Goal: Information Seeking & Learning: Learn about a topic

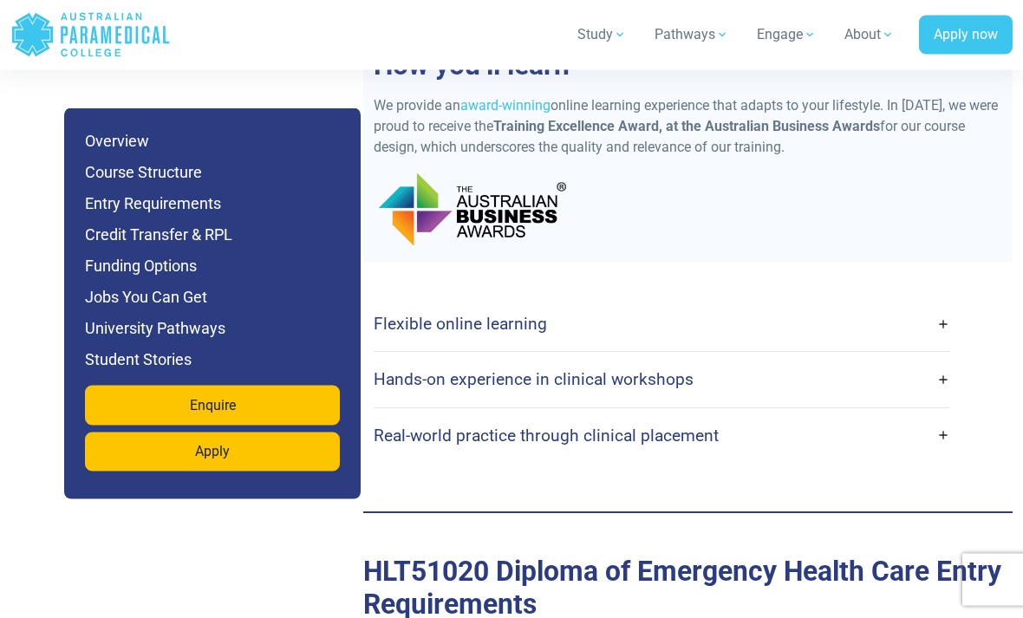
scroll to position [4573, 0]
click at [941, 303] on link "Flexible online learning" at bounding box center [662, 323] width 576 height 41
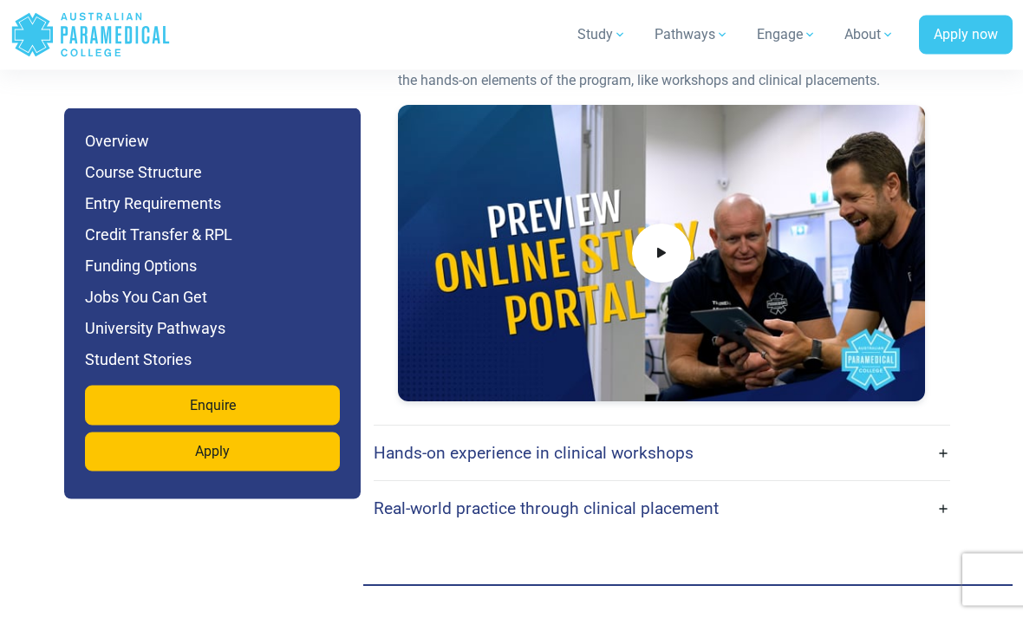
scroll to position [5034, 0]
click at [914, 433] on link "Hands-on experience in clinical workshops" at bounding box center [662, 453] width 576 height 41
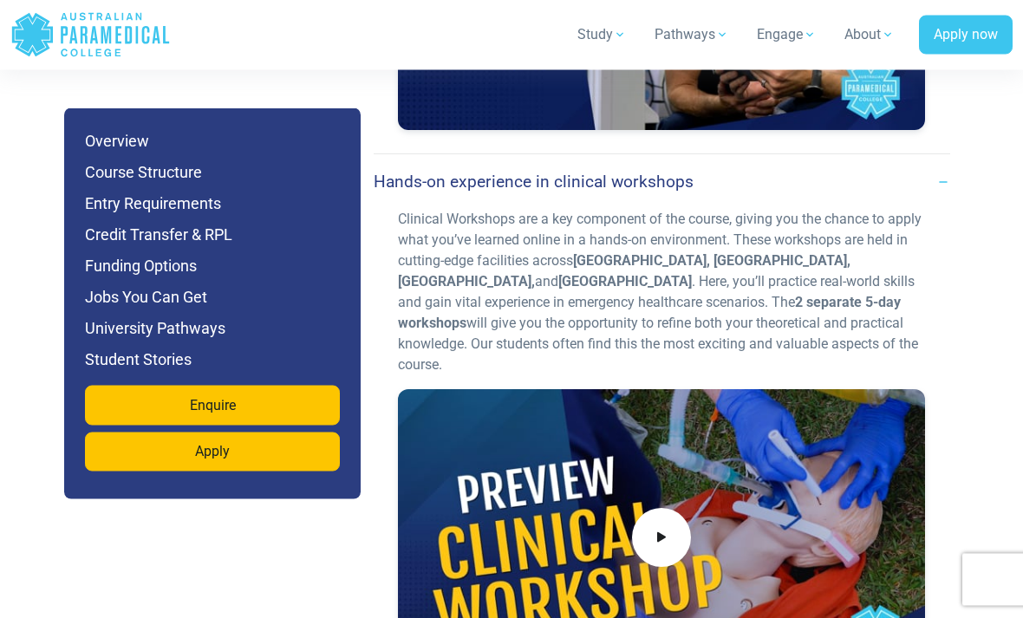
scroll to position [5306, 0]
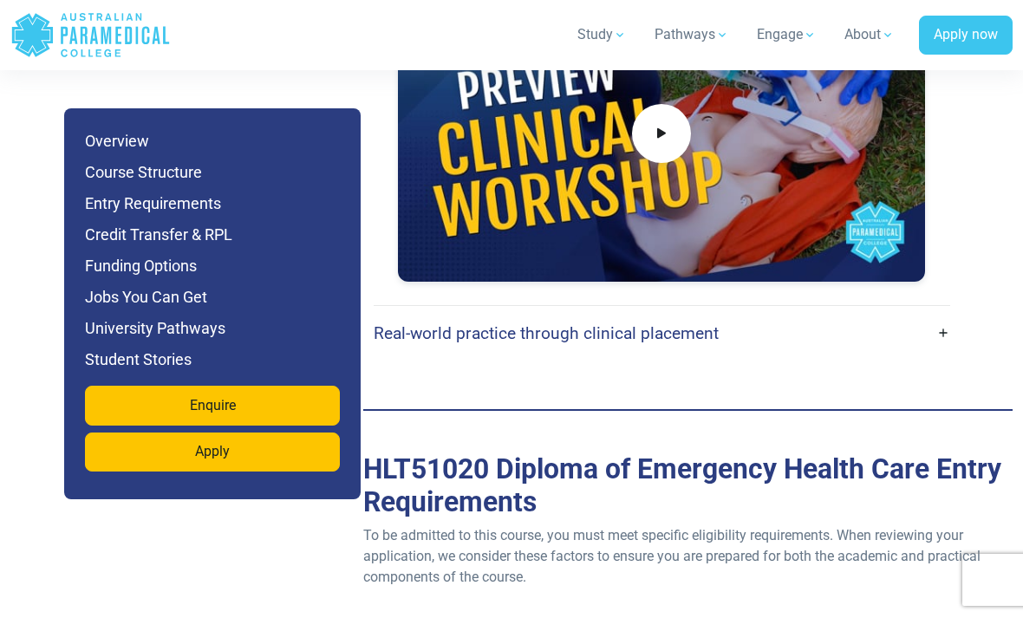
click at [932, 313] on link "Real-world practice through clinical placement" at bounding box center [662, 333] width 576 height 41
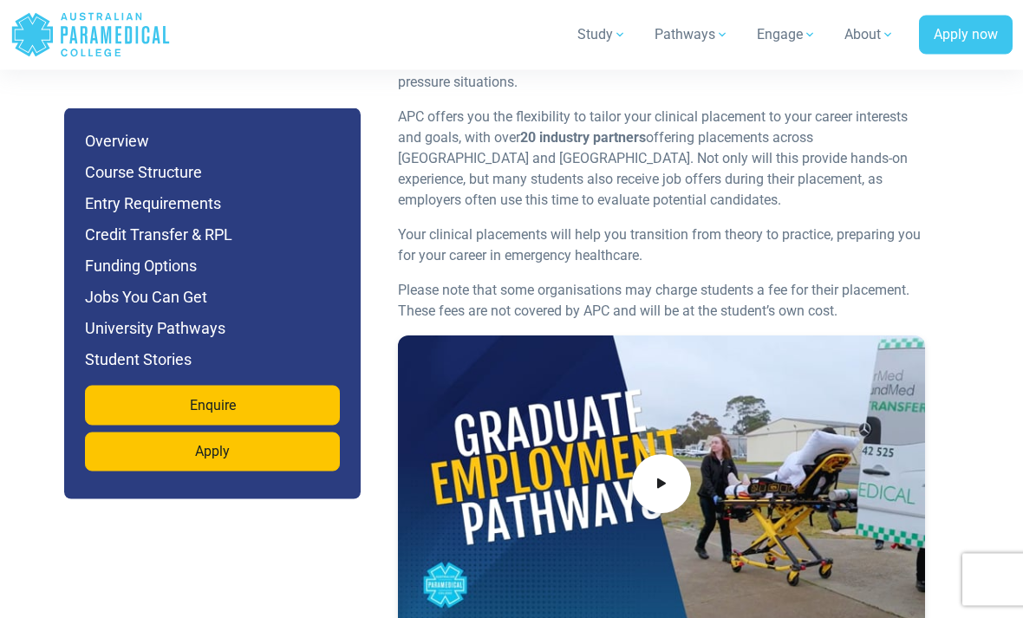
scroll to position [6081, 0]
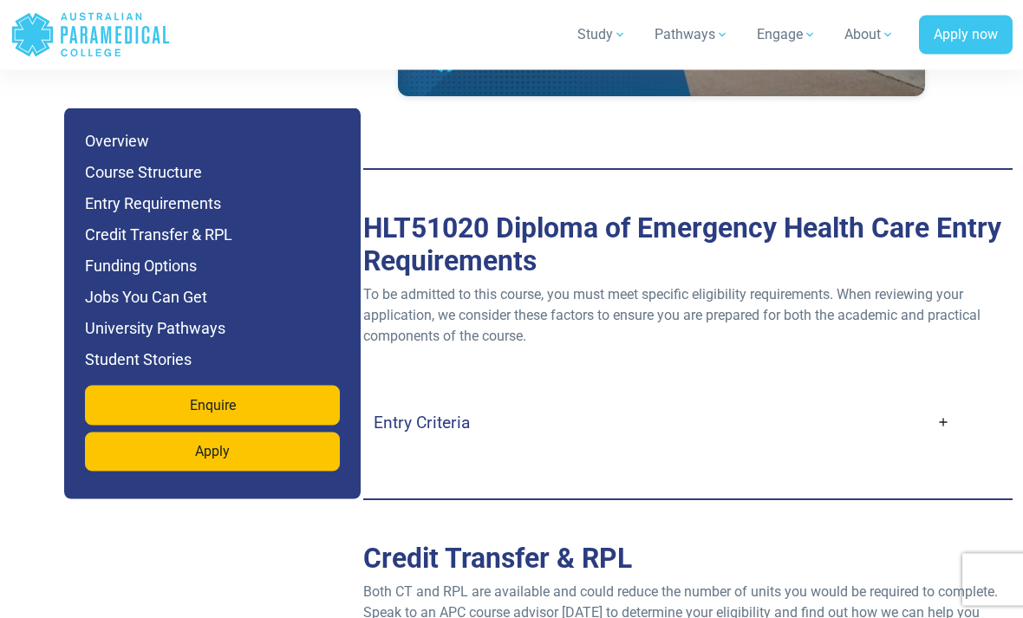
click at [426, 413] on h4 "Entry Criteria" at bounding box center [422, 423] width 96 height 20
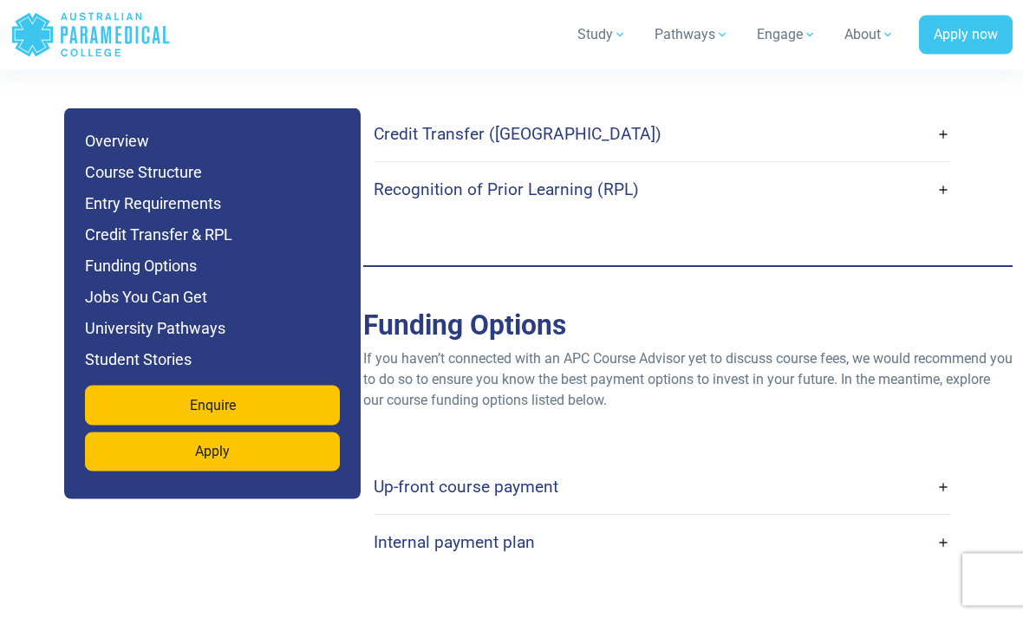
scroll to position [7928, 0]
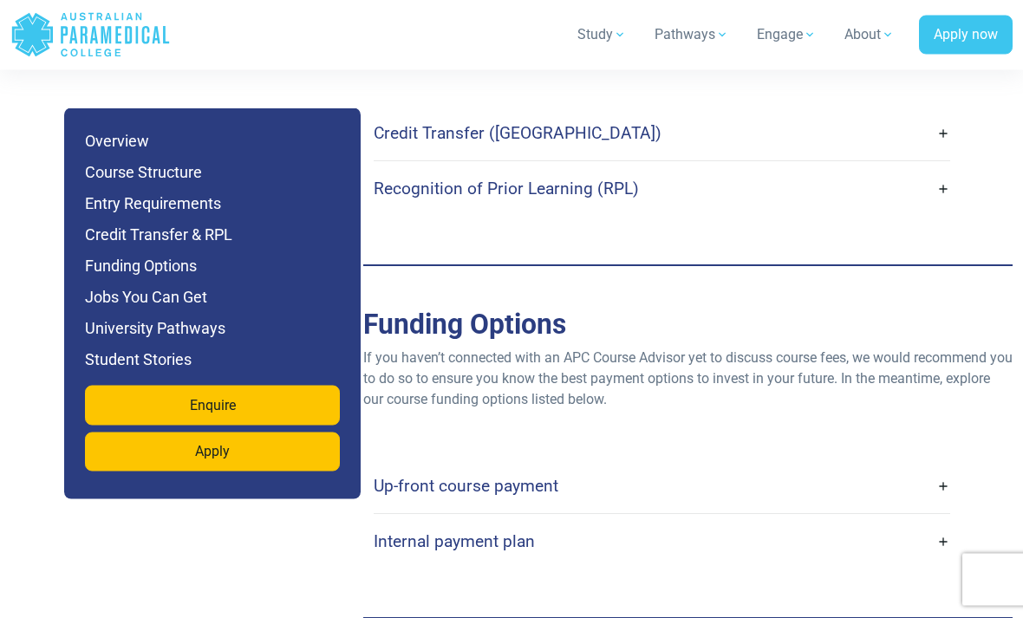
click at [875, 466] on link "Up-front course payment" at bounding box center [662, 486] width 576 height 41
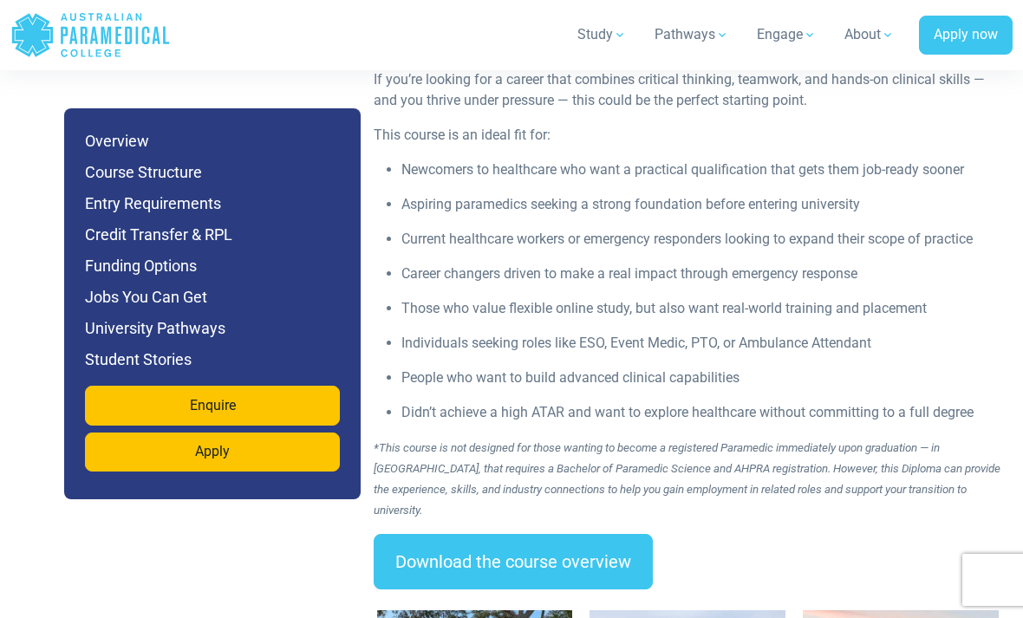
scroll to position [0, 0]
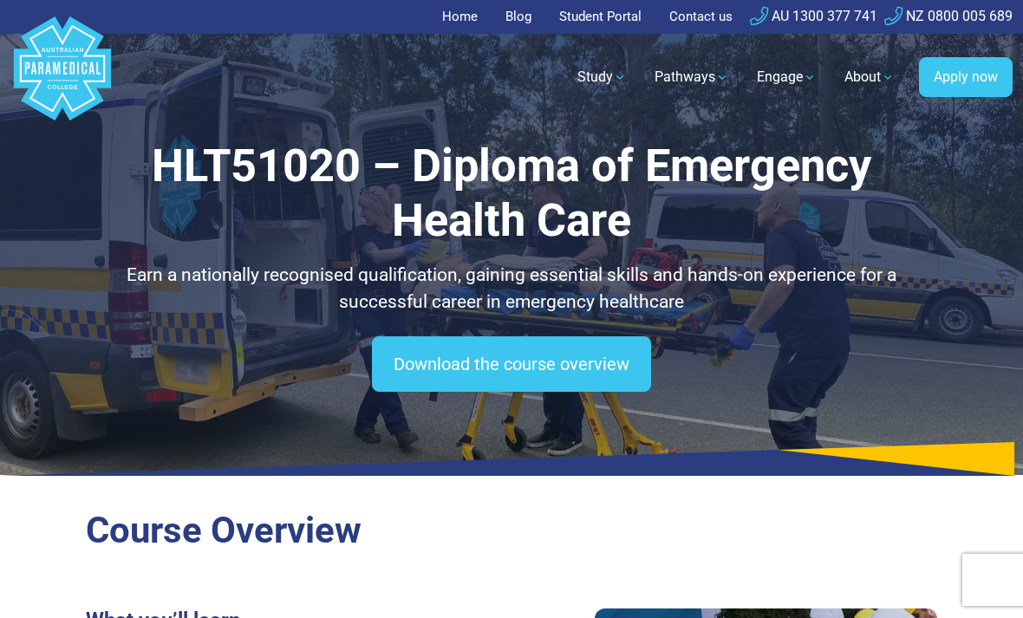
click at [605, 357] on link "Download the course overview" at bounding box center [511, 363] width 279 height 55
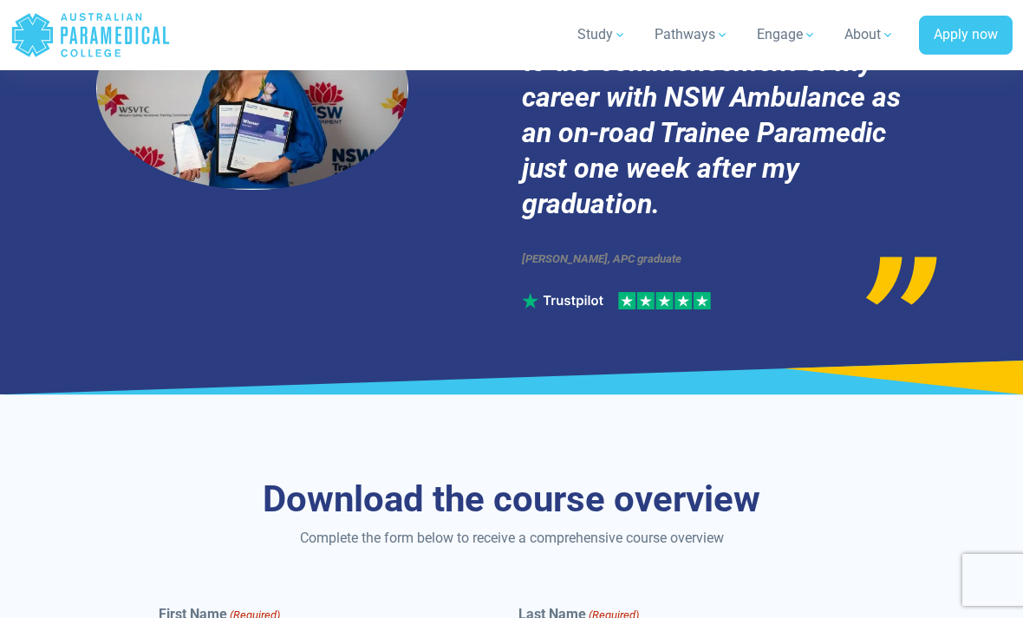
scroll to position [12361, 0]
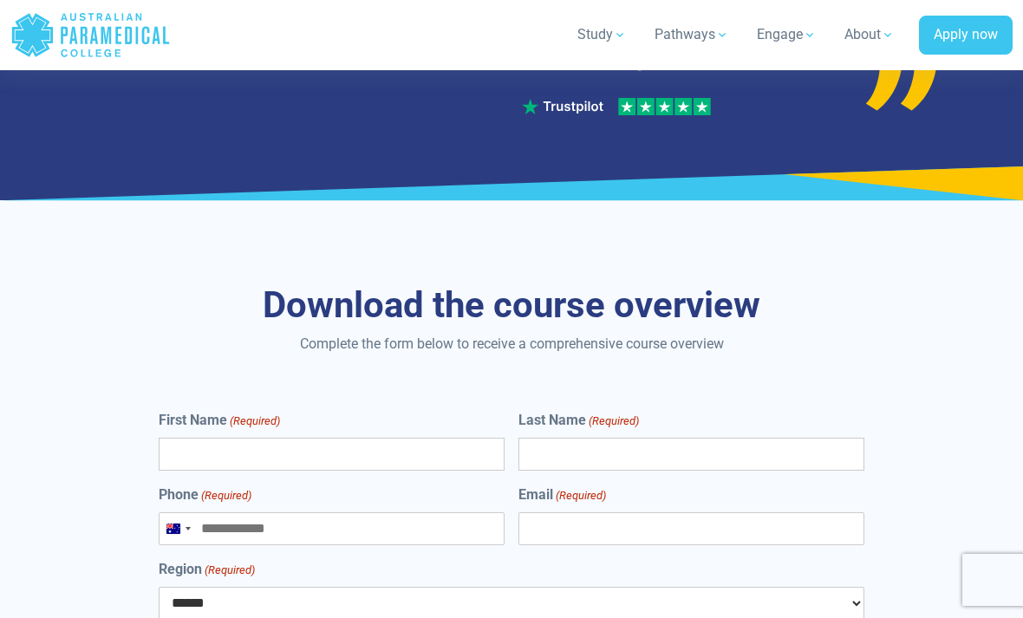
click at [211, 438] on input "First Name (Required)" at bounding box center [332, 454] width 346 height 33
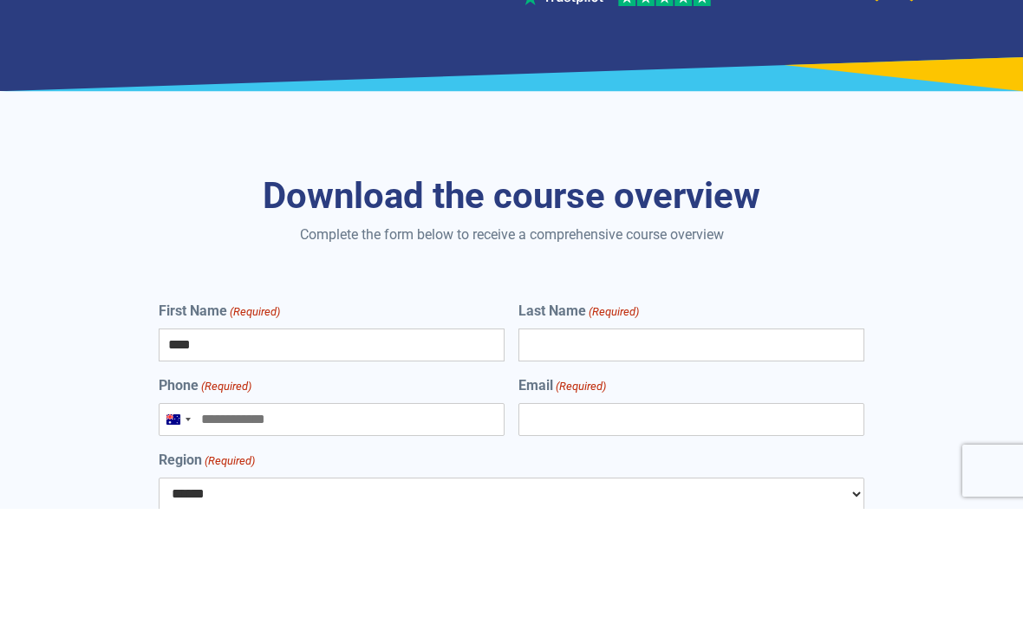
type input "****"
click at [748, 438] on input "Last Name (Required)" at bounding box center [691, 454] width 346 height 33
type input "****"
click at [237, 512] on input "Phone (Required)" at bounding box center [332, 528] width 346 height 33
type input "**********"
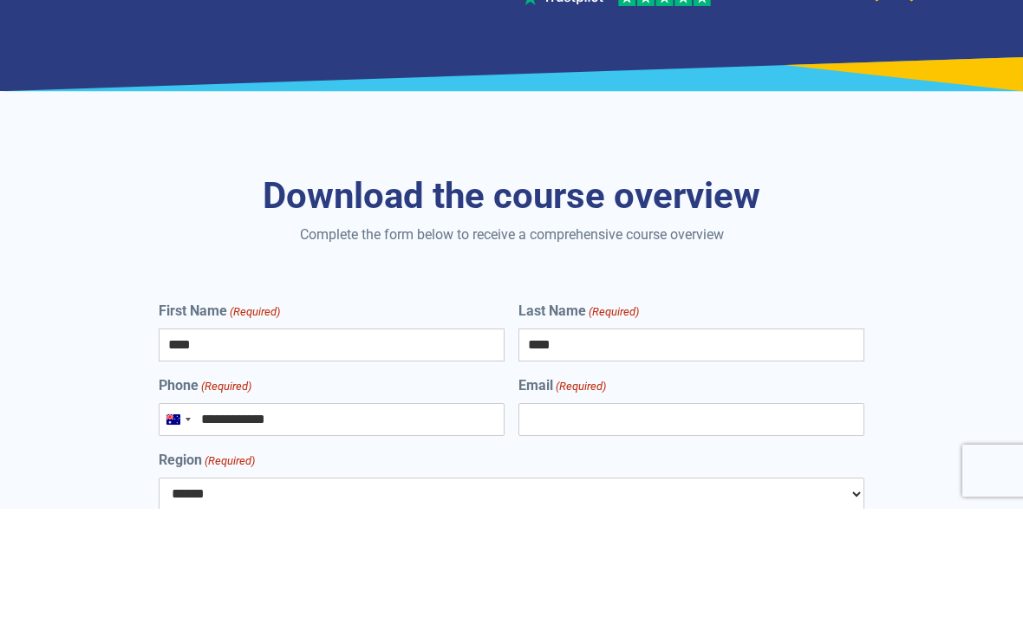
click at [763, 512] on input "Email (Required)" at bounding box center [691, 528] width 346 height 33
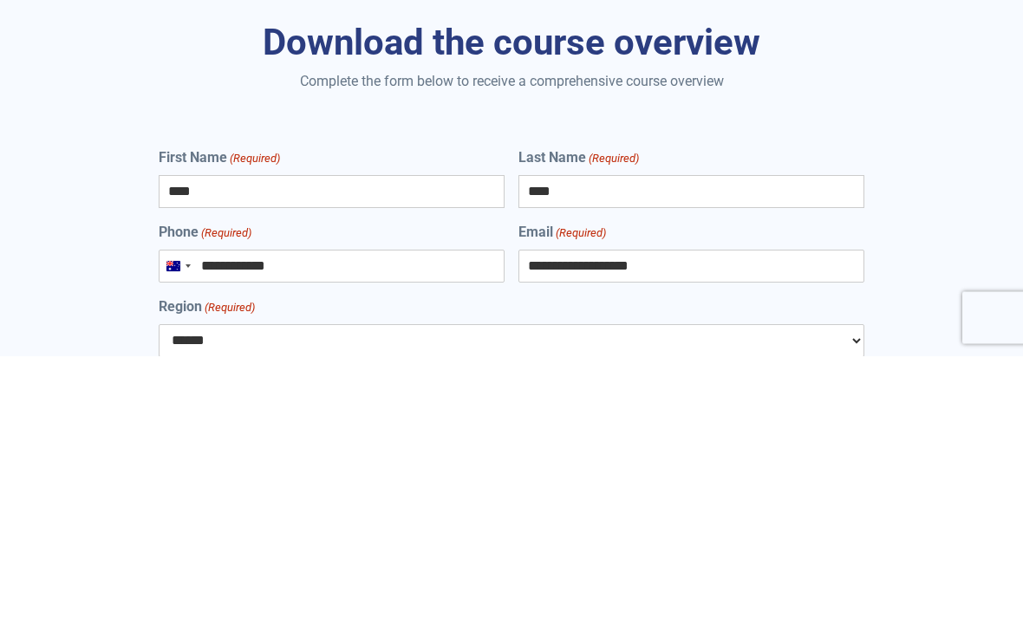
type input "**********"
click at [188, 587] on select "****** *** *** *** ** ** *** ** *** **" at bounding box center [512, 603] width 706 height 33
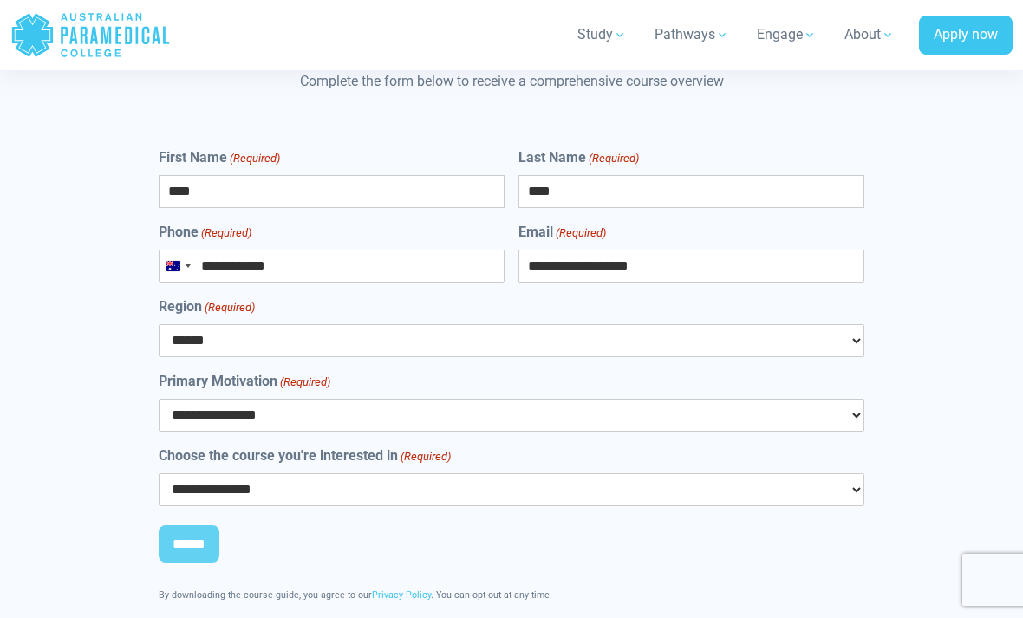
select select "***"
click at [192, 399] on select "**********" at bounding box center [512, 415] width 706 height 33
select select "**********"
click at [220, 473] on select "**********" at bounding box center [512, 489] width 706 height 33
select select "**********"
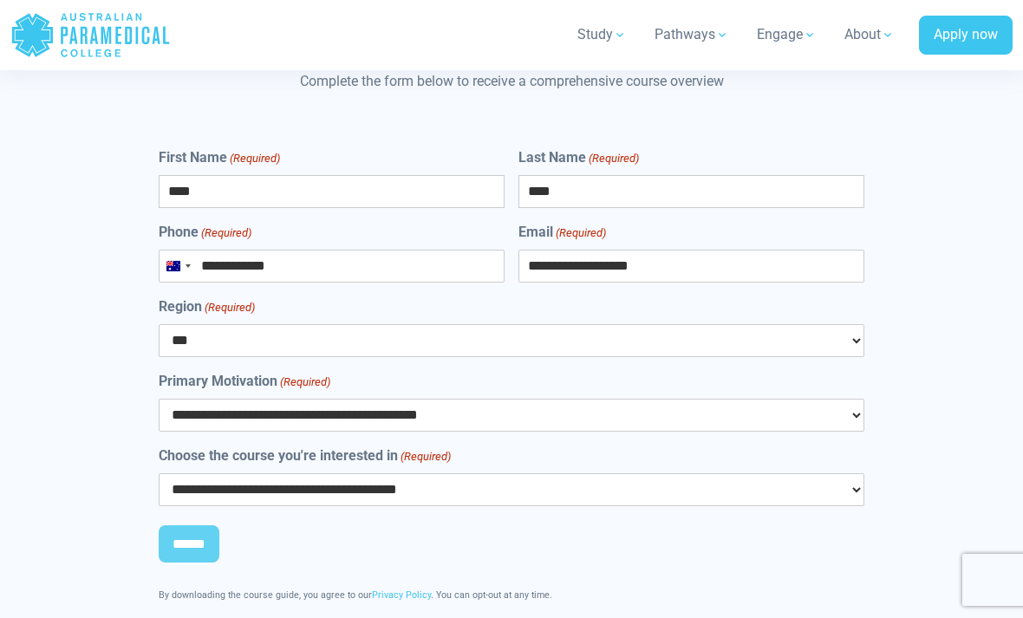
click at [192, 525] on input "******" at bounding box center [189, 544] width 61 height 38
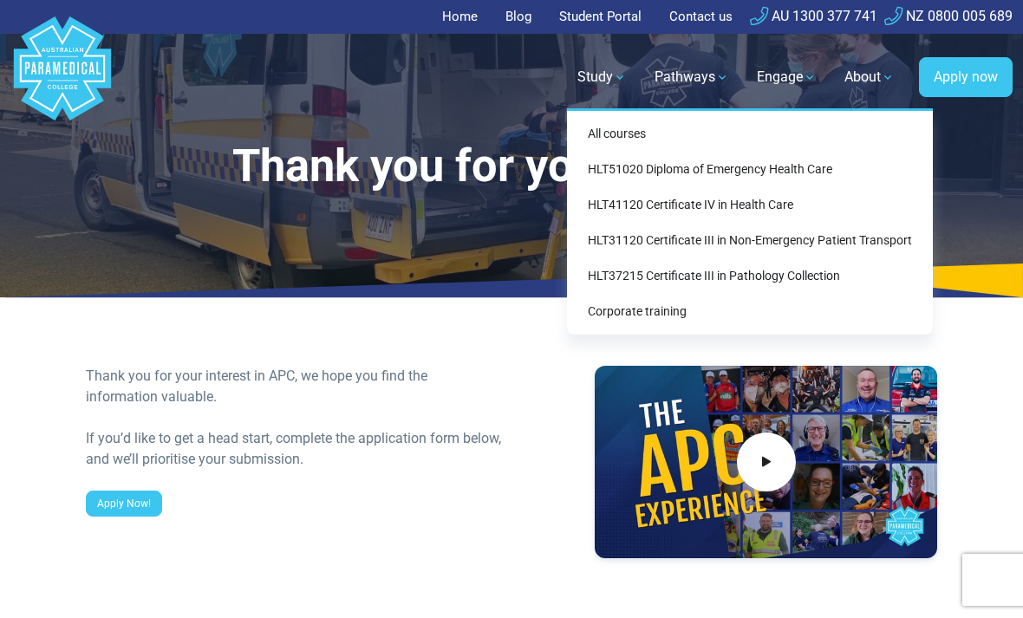
click at [805, 167] on link "HLT51020 Diploma of Emergency Health Care" at bounding box center [750, 169] width 352 height 32
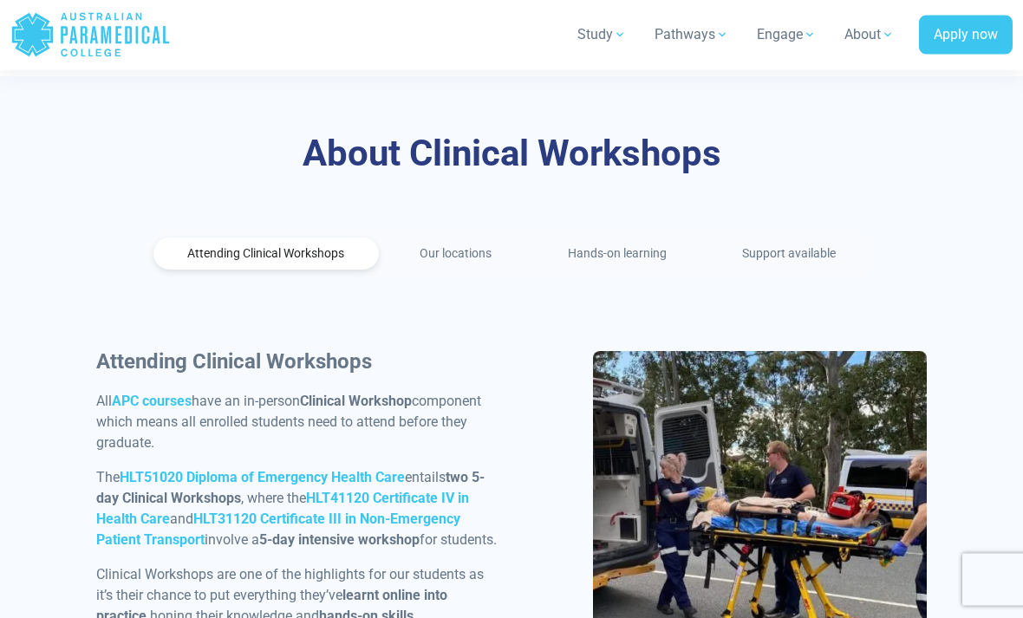
scroll to position [756, 0]
click at [459, 238] on link "Our locations" at bounding box center [456, 254] width 140 height 32
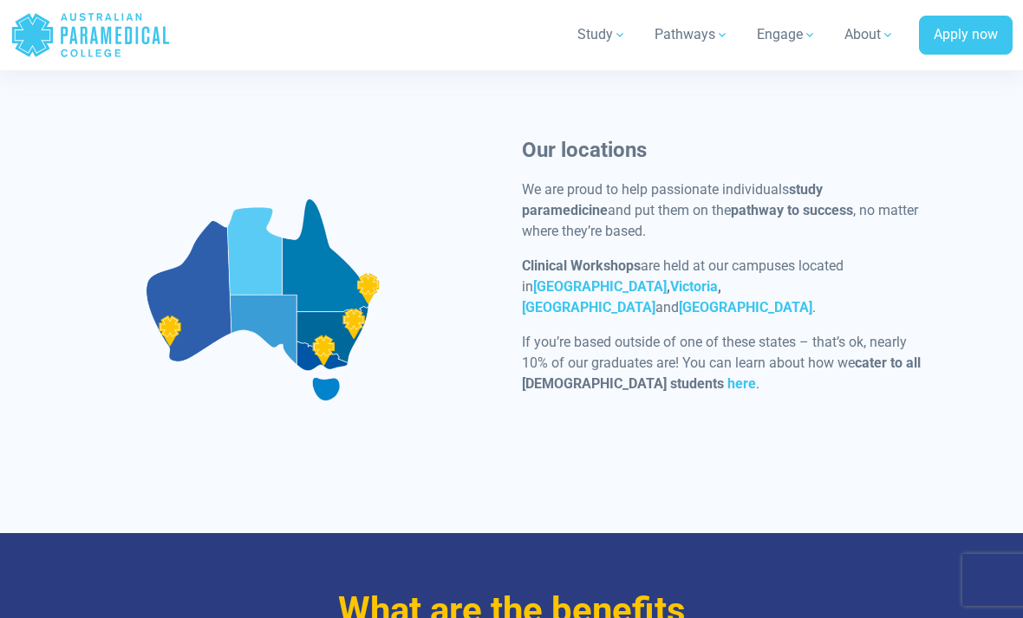
scroll to position [966, 0]
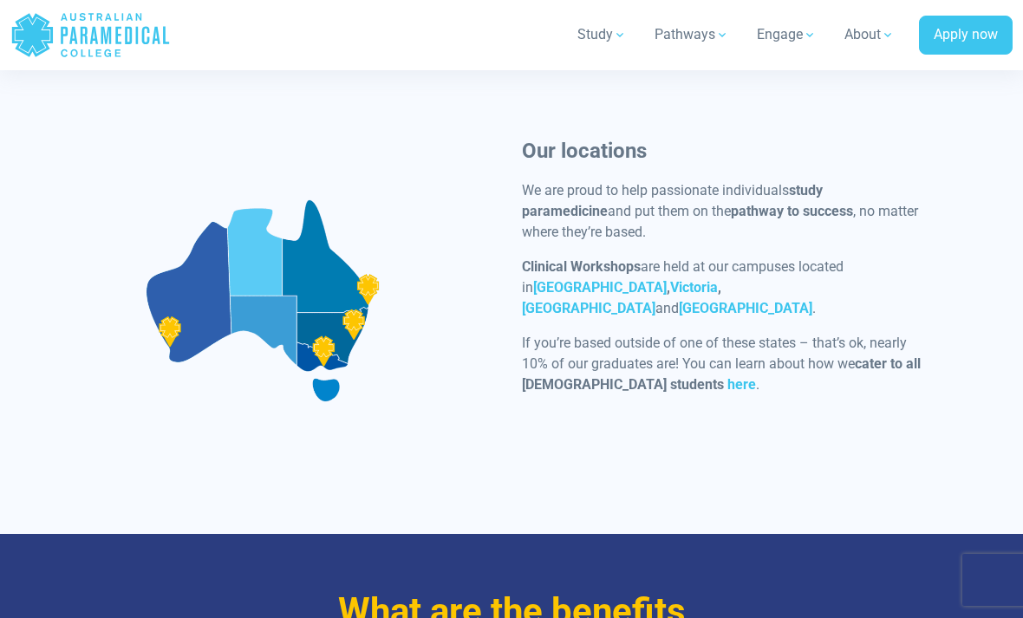
click at [670, 279] on link "Victoria" at bounding box center [694, 287] width 48 height 16
click at [667, 279] on strong "[GEOGRAPHIC_DATA]" at bounding box center [599, 287] width 133 height 16
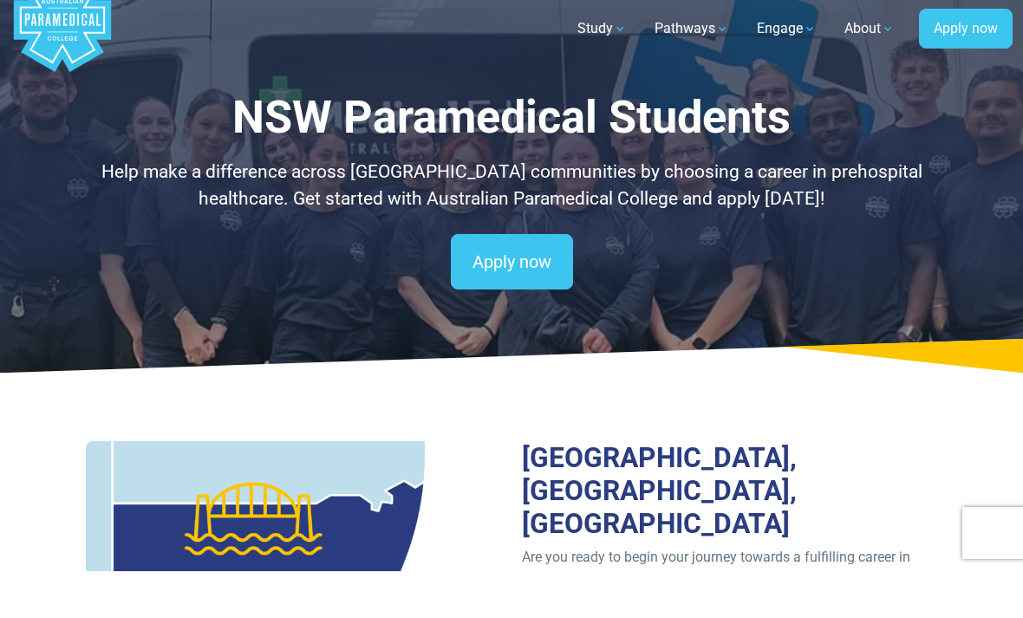
scroll to position [49, 0]
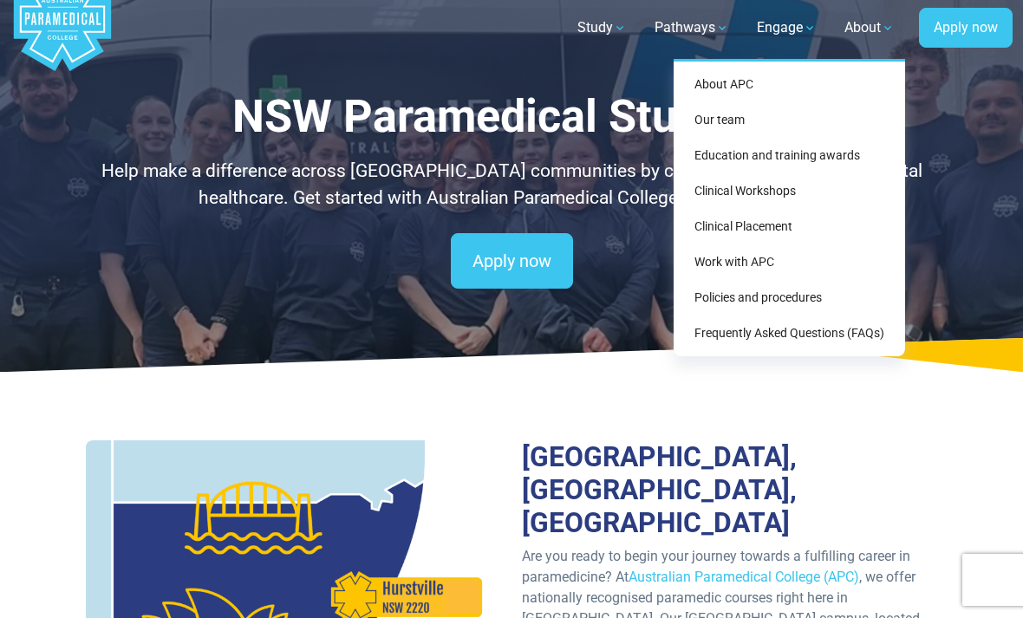
click at [836, 329] on link "Frequently Asked Questions (FAQs)" at bounding box center [789, 333] width 218 height 32
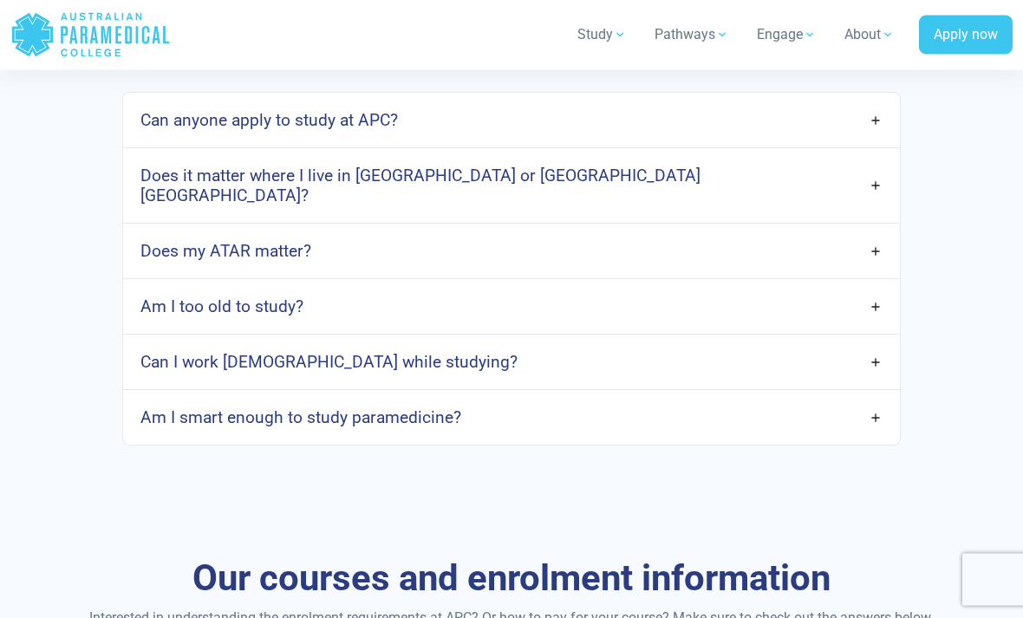
scroll to position [956, 0]
click at [805, 360] on link "Can I work [DEMOGRAPHIC_DATA] while studying?" at bounding box center [512, 362] width 778 height 41
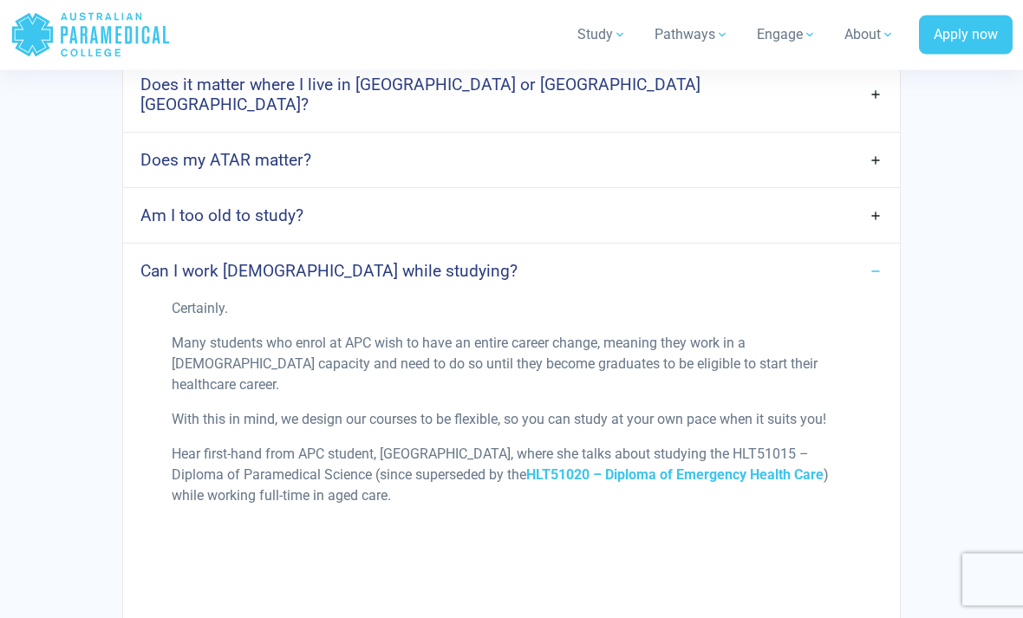
scroll to position [1047, 0]
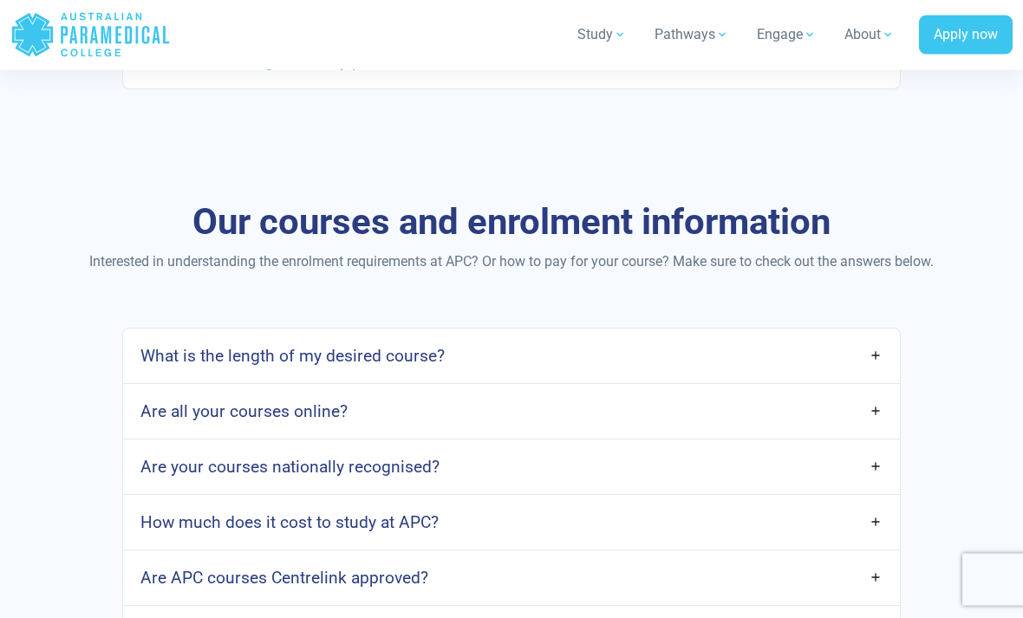
click at [810, 354] on link "What is the length of my desired course?" at bounding box center [512, 356] width 778 height 41
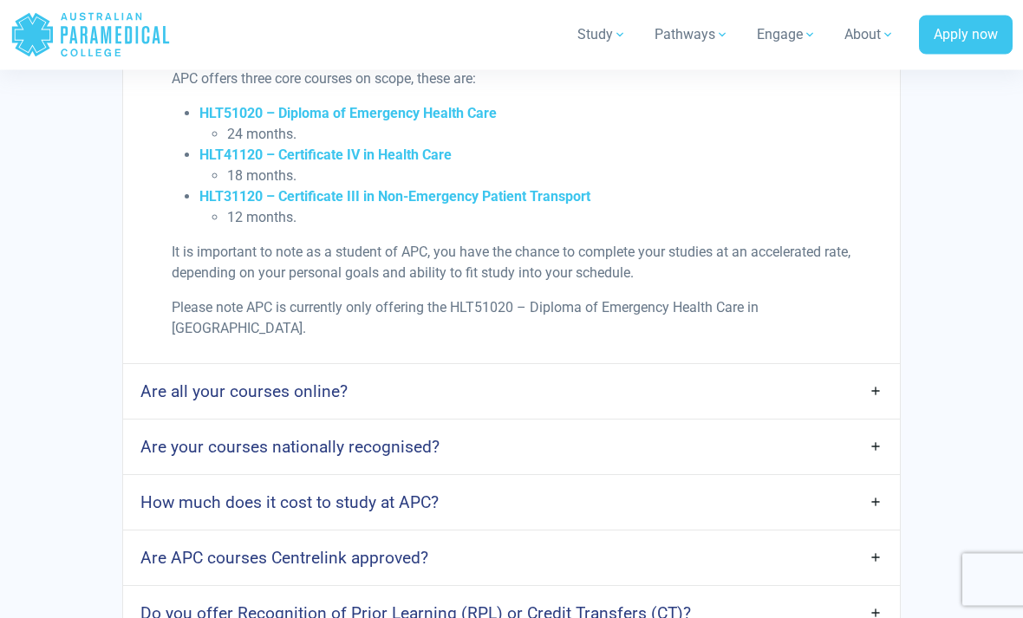
scroll to position [2227, 0]
click at [796, 484] on link "How much does it cost to study at APC?" at bounding box center [512, 501] width 778 height 41
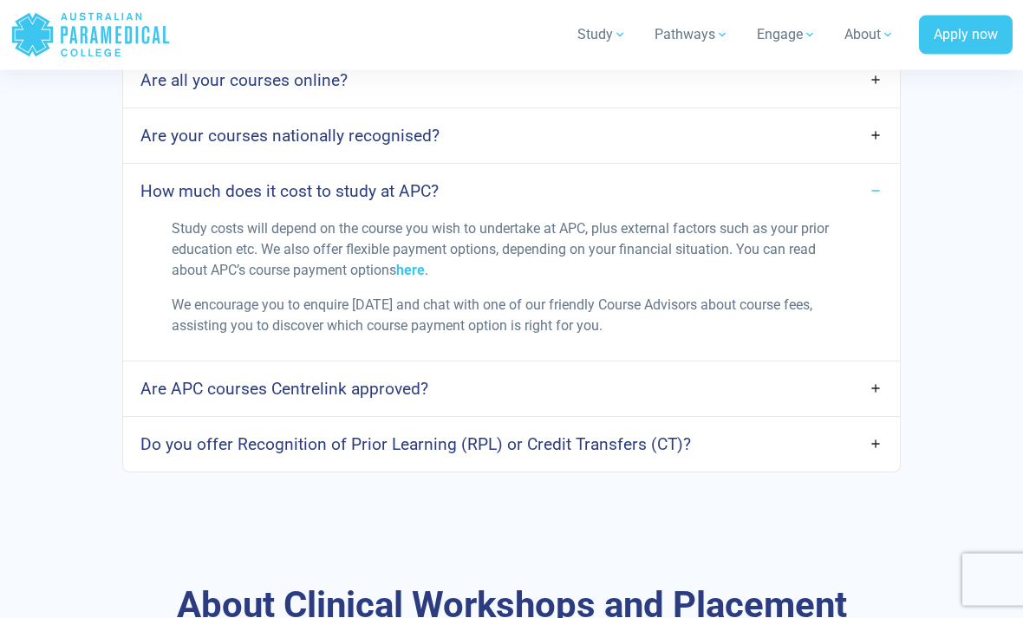
scroll to position [2537, 0]
click at [791, 368] on link "Are APC courses Centrelink approved?" at bounding box center [512, 388] width 778 height 41
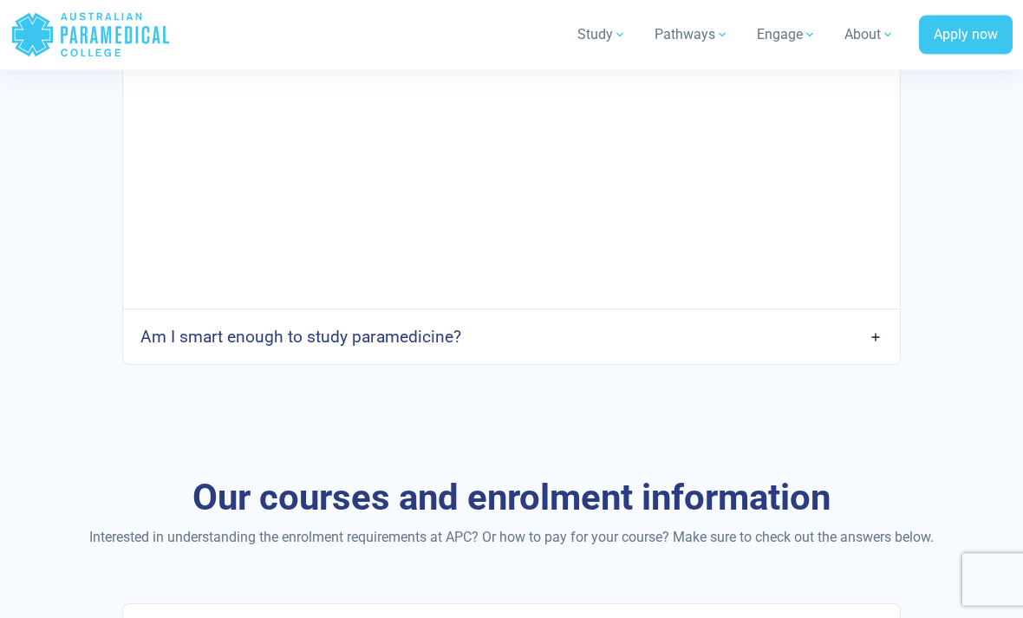
scroll to position [1636, 0]
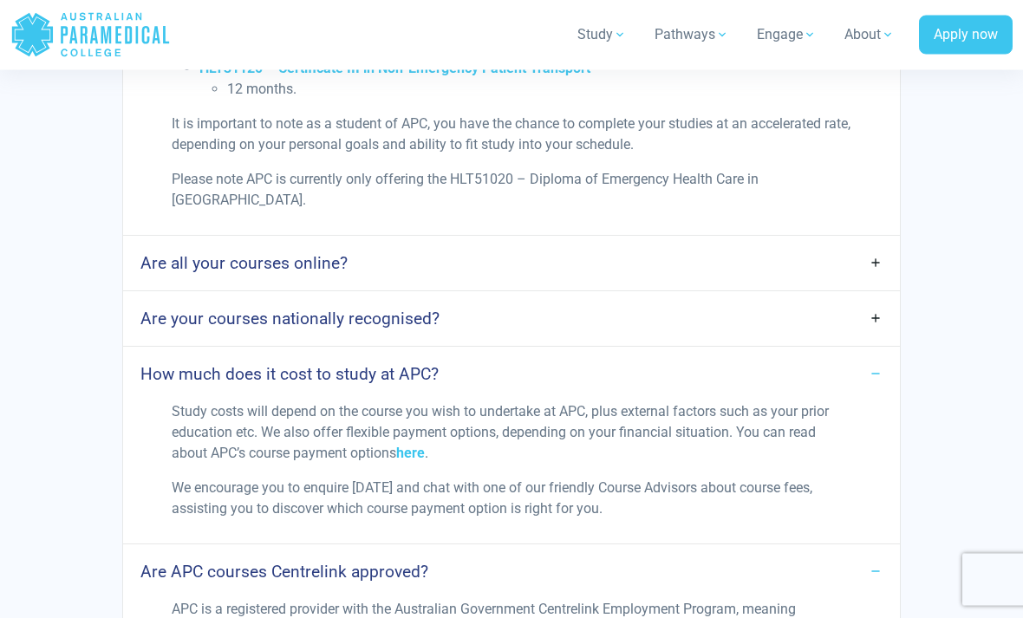
click at [869, 299] on link "Are your courses nationally recognised?" at bounding box center [512, 319] width 778 height 41
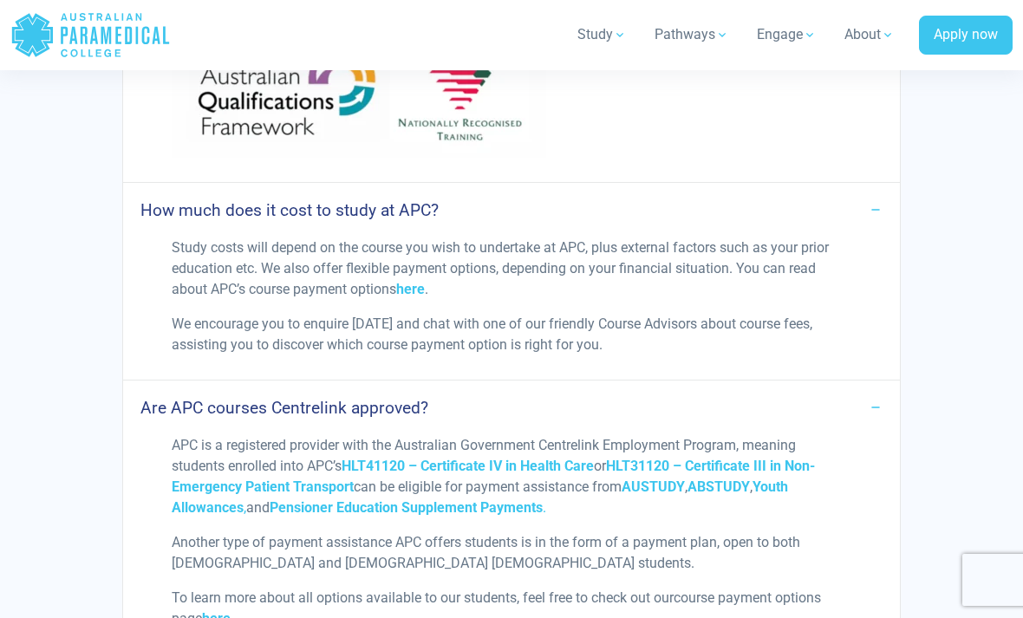
scroll to position [2881, 0]
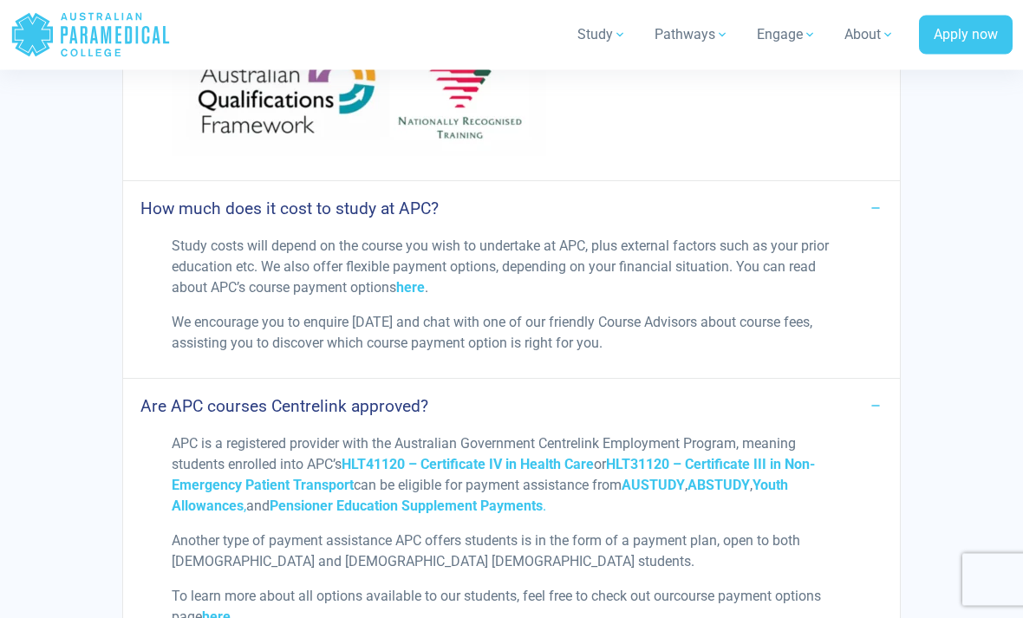
click at [411, 280] on link "here" at bounding box center [410, 288] width 29 height 16
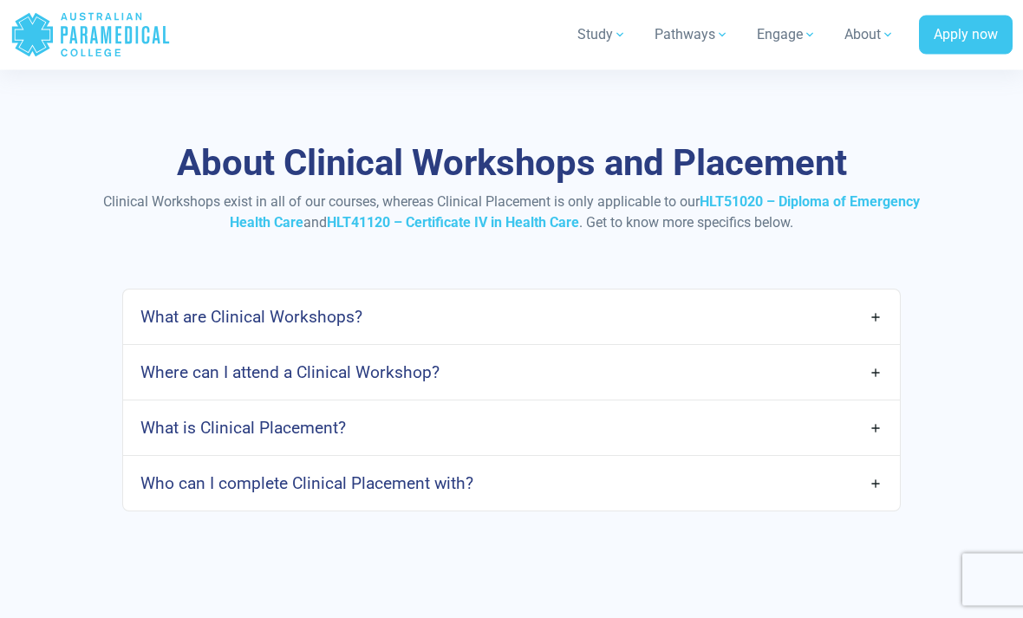
click at [844, 297] on link "What are Clinical Workshops?" at bounding box center [512, 317] width 778 height 41
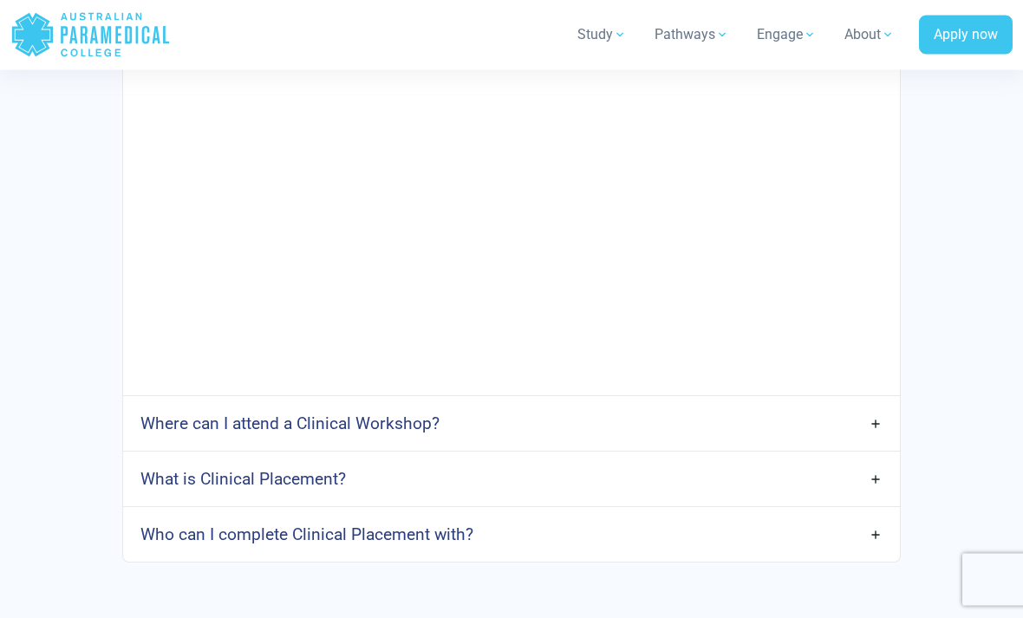
scroll to position [4170, 0]
click at [879, 403] on link "Where can I attend a Clinical Workshop?" at bounding box center [512, 423] width 778 height 41
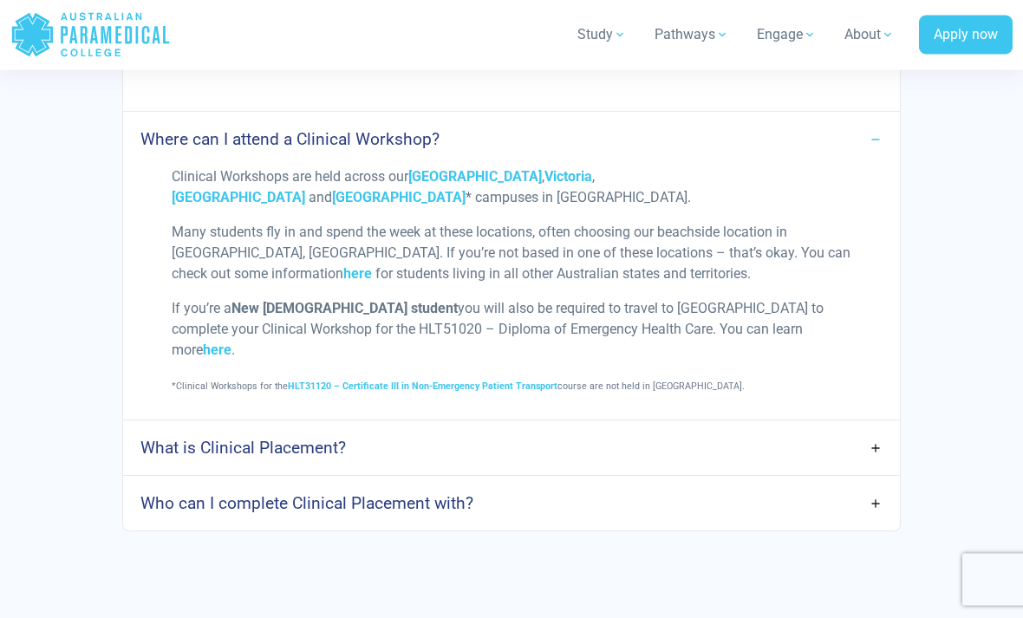
scroll to position [4455, 0]
click at [853, 427] on link "What is Clinical Placement?" at bounding box center [512, 447] width 778 height 41
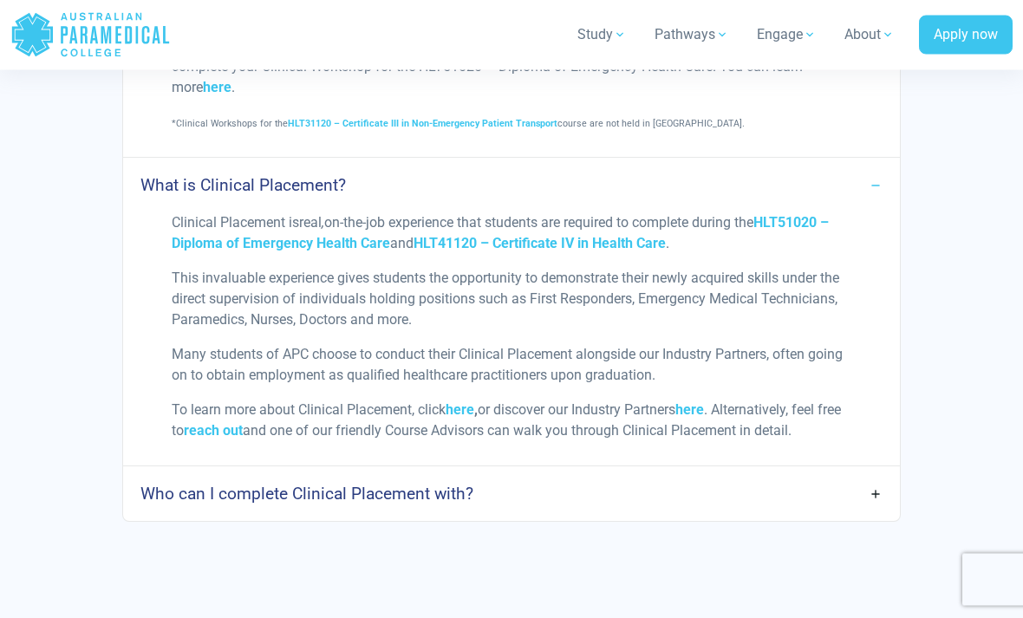
scroll to position [4717, 0]
click at [838, 473] on link "Who can I complete Clinical Placement with?" at bounding box center [512, 493] width 778 height 41
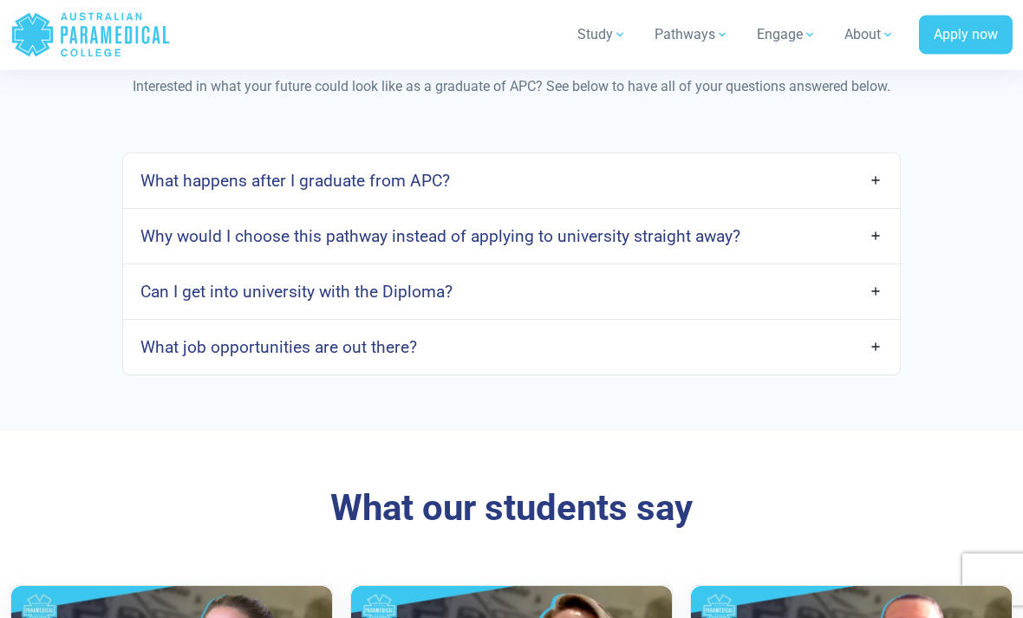
scroll to position [5599, 0]
click at [876, 160] on link "What happens after I graduate from APC?" at bounding box center [512, 180] width 778 height 41
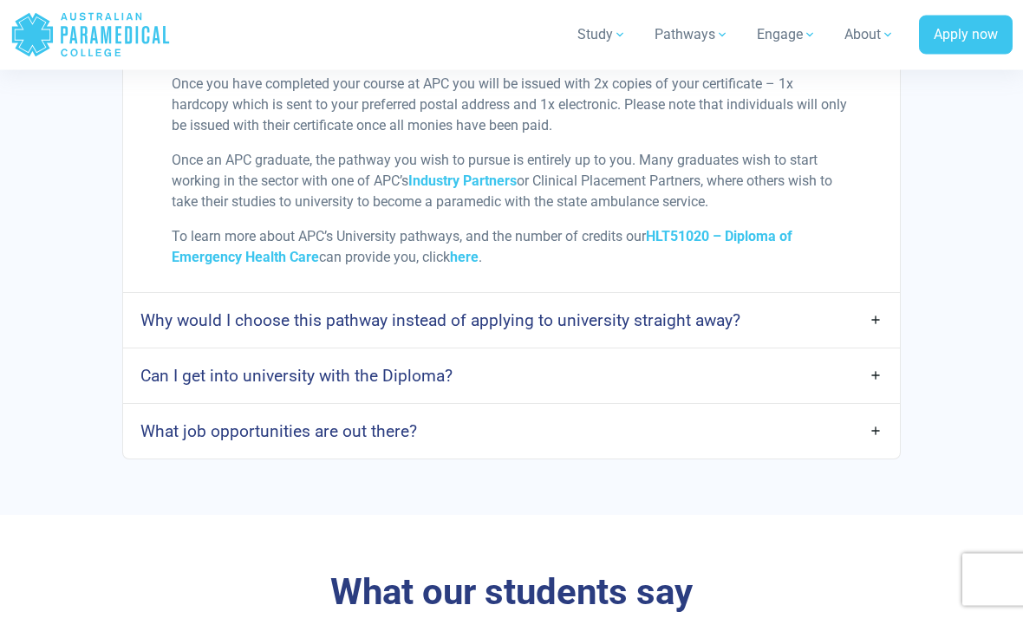
scroll to position [5733, 0]
click at [817, 300] on link "Why would I choose this pathway instead of applying to university straight away?" at bounding box center [512, 320] width 778 height 41
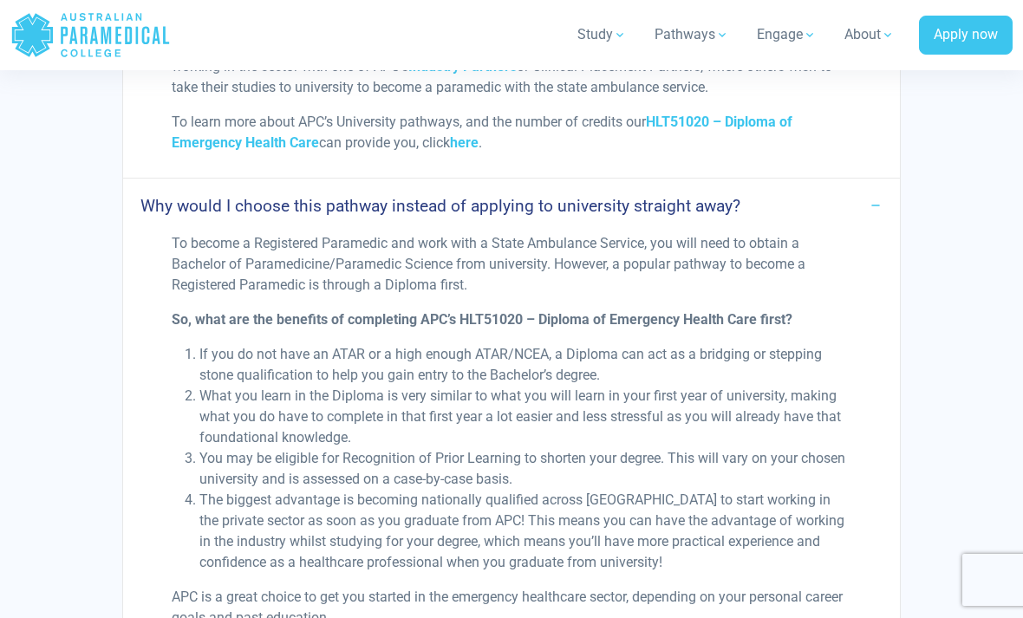
scroll to position [5850, 0]
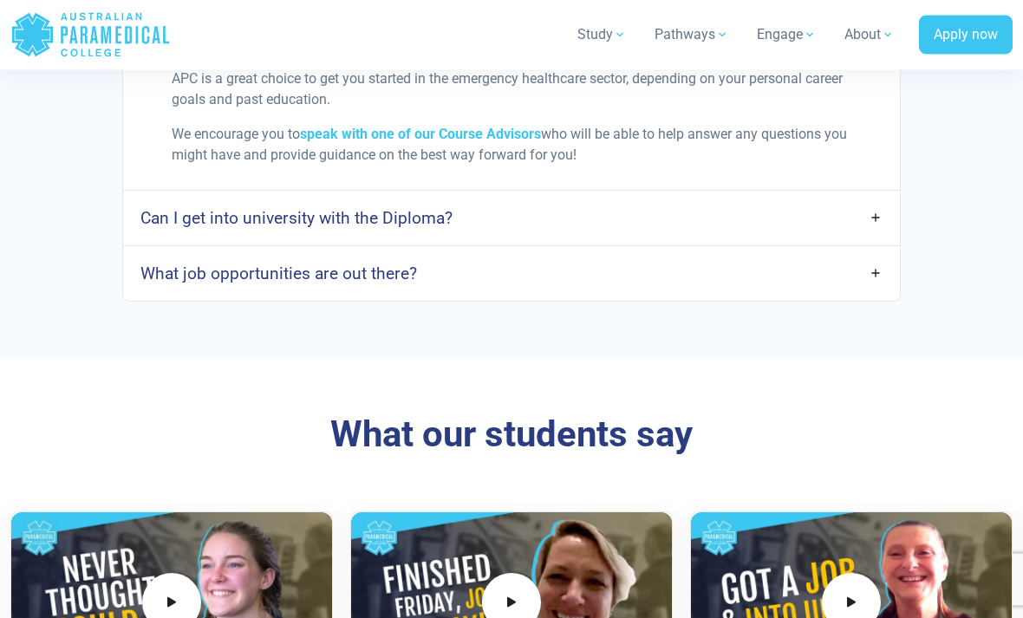
click at [824, 210] on link "Can I get into university with the Diploma?" at bounding box center [512, 218] width 778 height 41
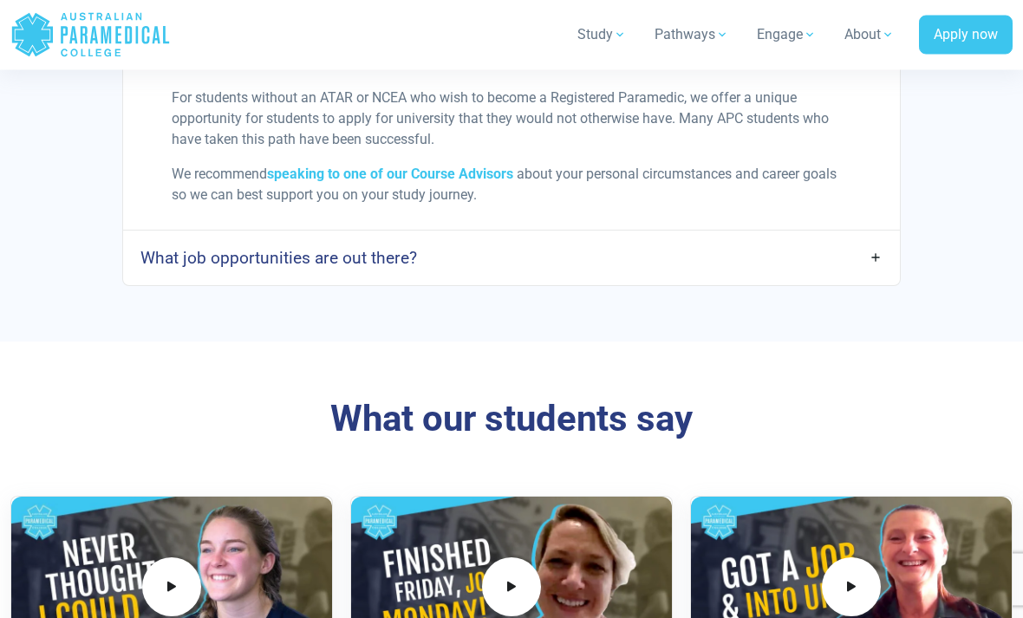
scroll to position [6659, 0]
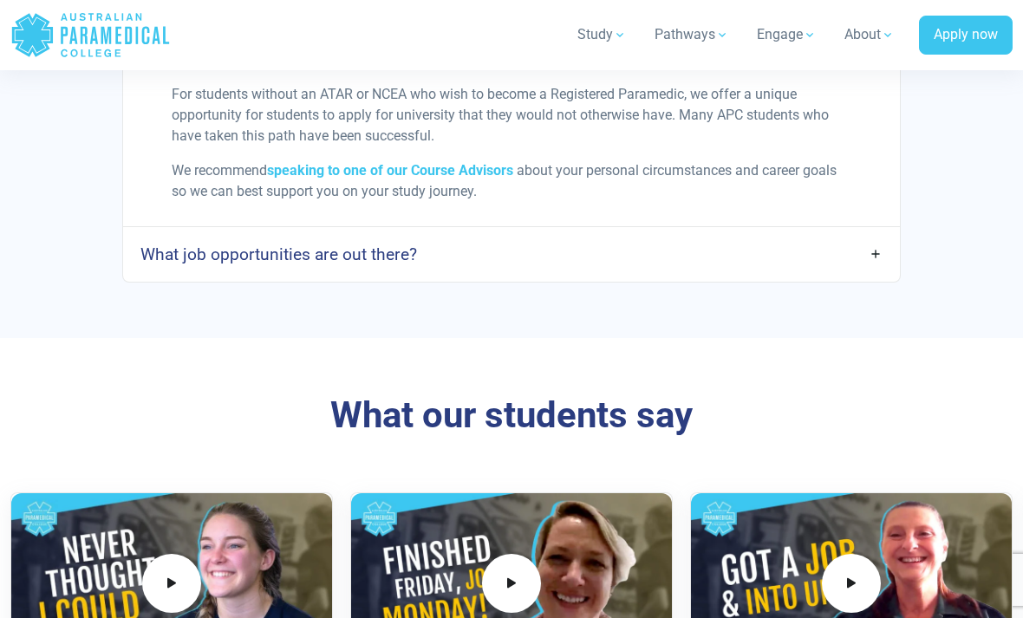
click at [830, 247] on link "What job opportunities are out there?" at bounding box center [512, 254] width 778 height 41
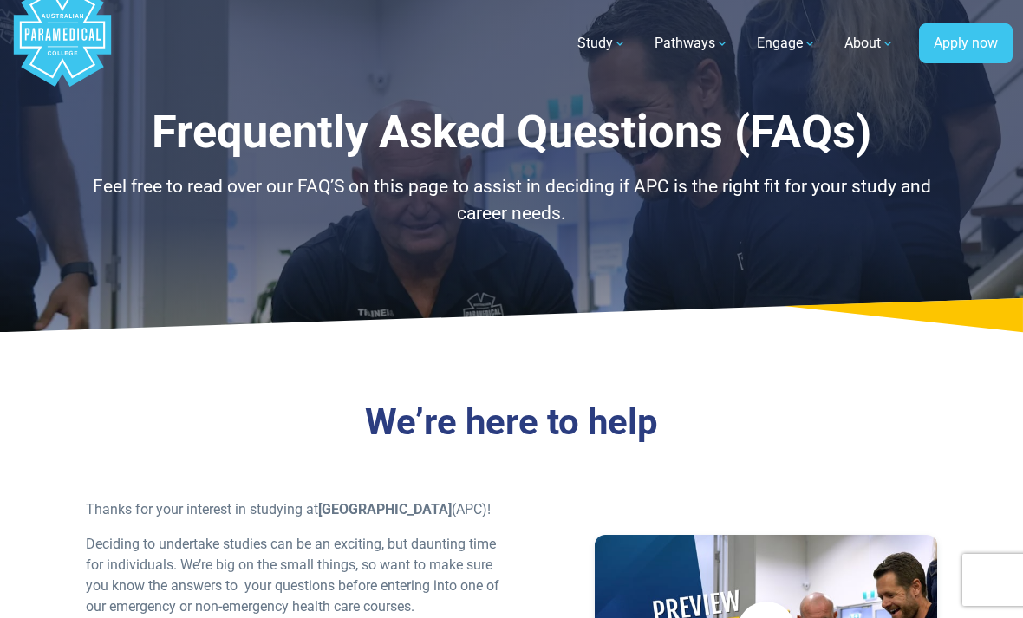
scroll to position [0, 0]
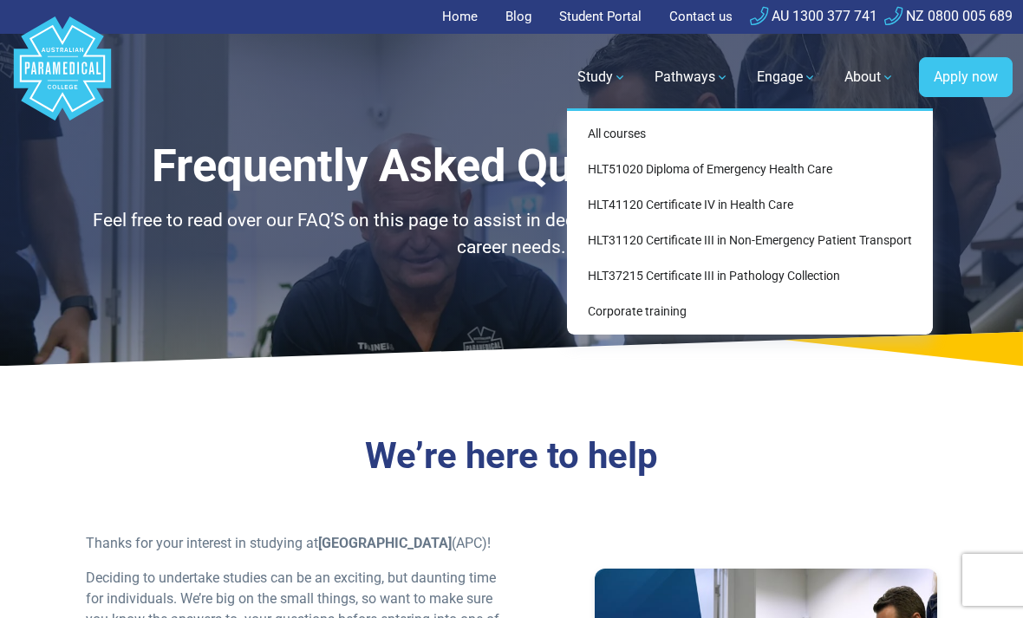
click at [756, 171] on link "HLT51020 Diploma of Emergency Health Care" at bounding box center [750, 169] width 352 height 32
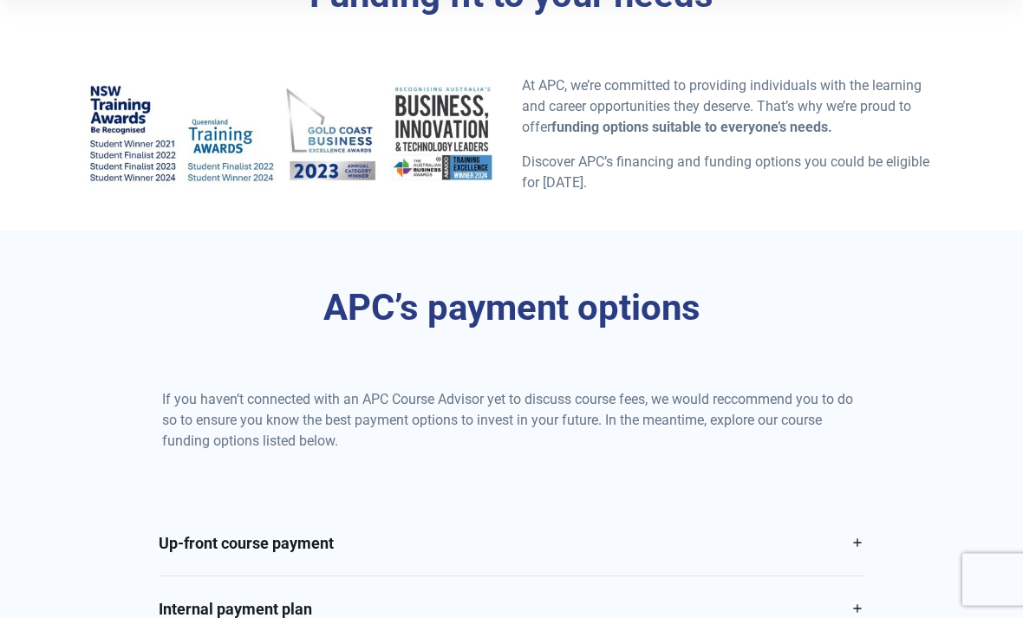
scroll to position [433, 0]
click at [822, 551] on link "Up-front course payment" at bounding box center [512, 543] width 706 height 65
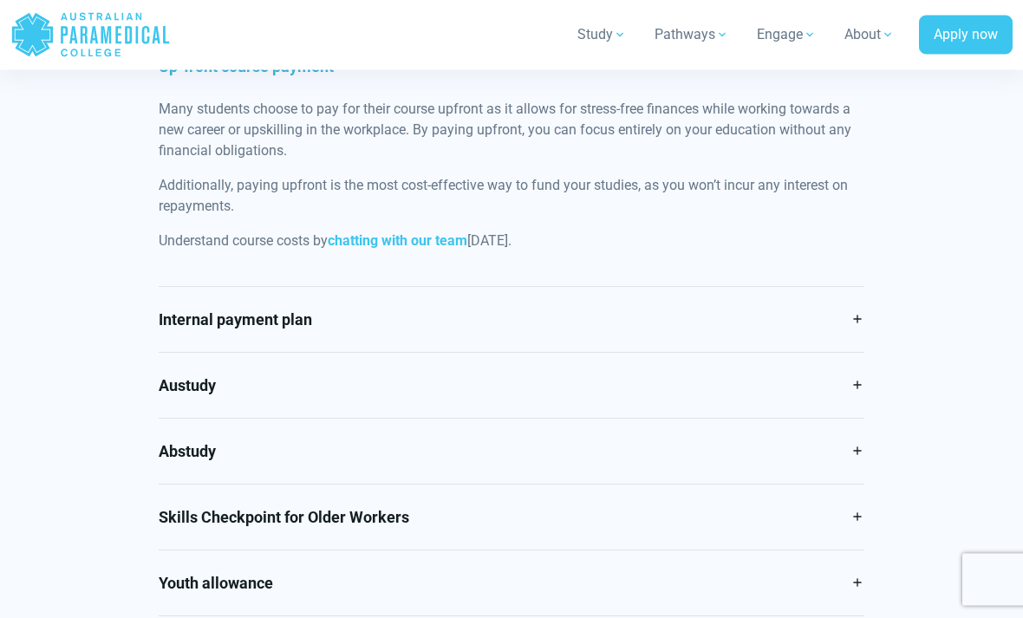
scroll to position [910, 0]
click at [811, 407] on link "Austudy" at bounding box center [512, 385] width 706 height 65
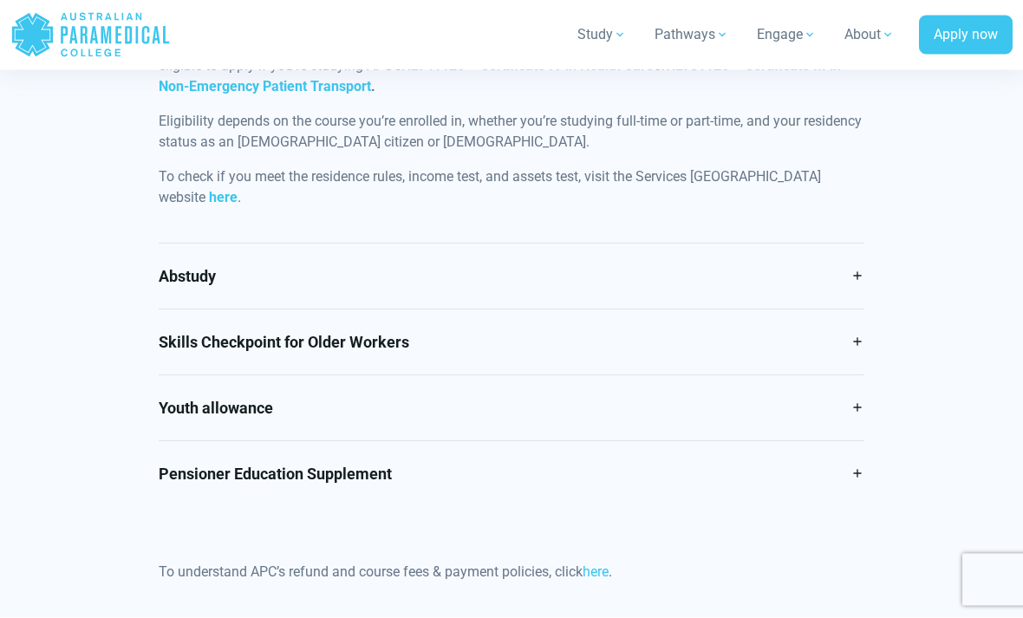
click at [835, 264] on link "Abstudy" at bounding box center [512, 276] width 706 height 65
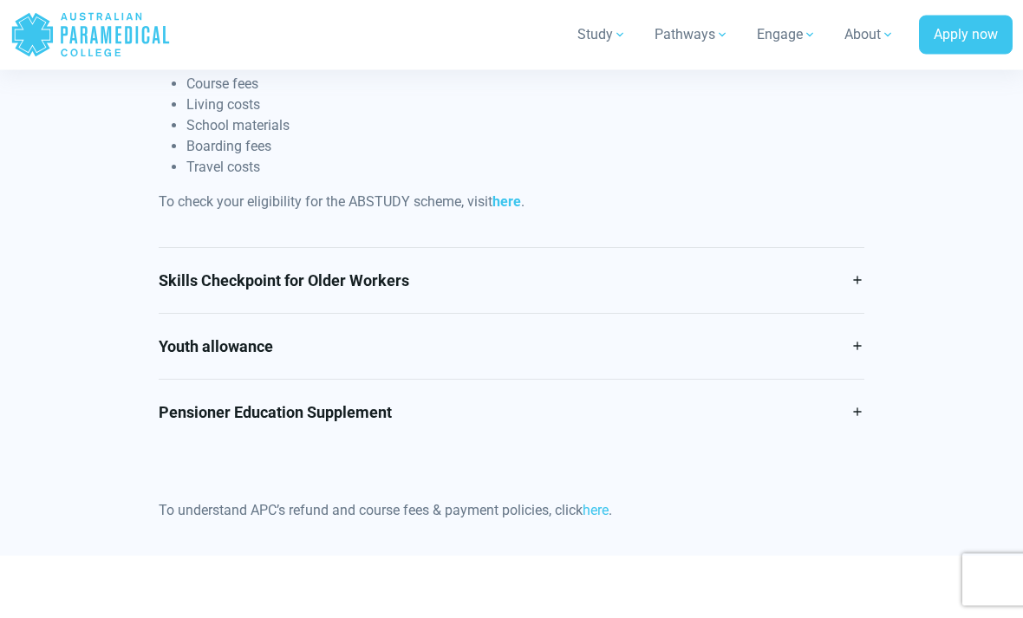
scroll to position [1244, 0]
click at [806, 359] on link "Youth allowance" at bounding box center [512, 346] width 706 height 65
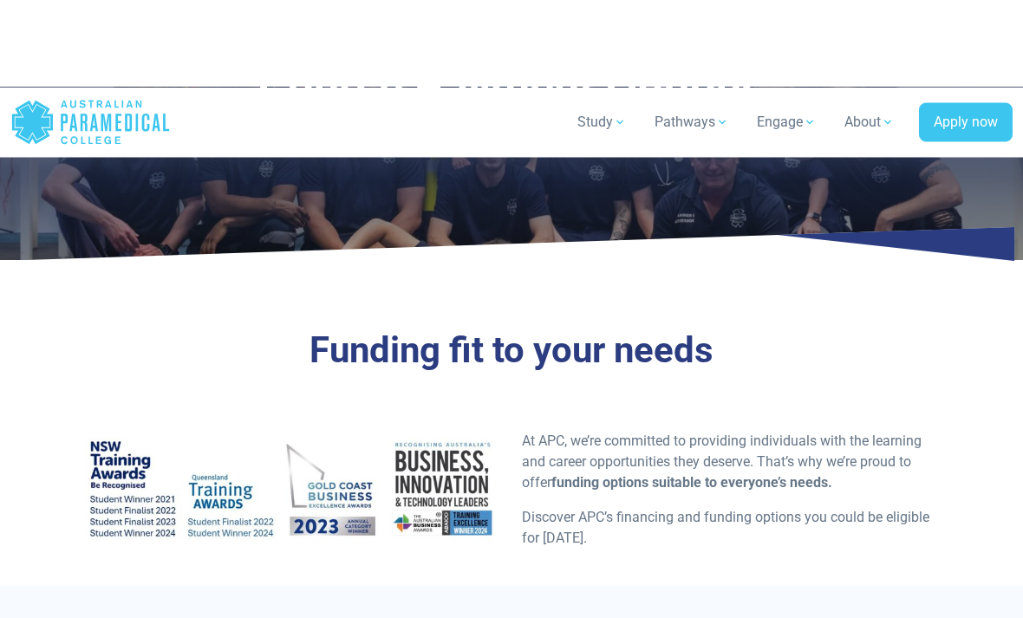
scroll to position [0, 0]
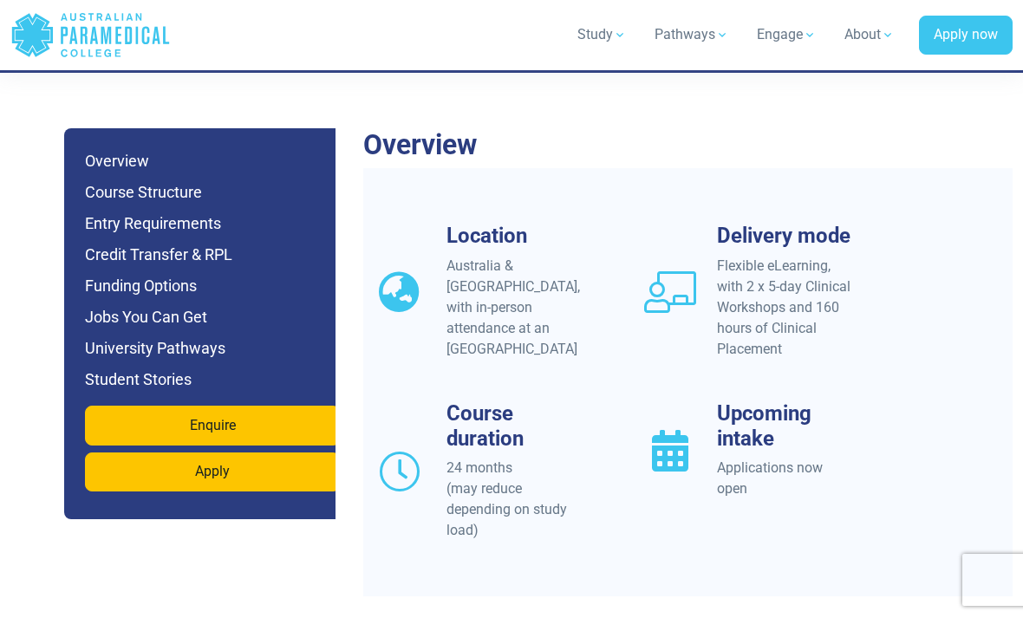
click at [189, 305] on h6 "Jobs You Can Get" at bounding box center [212, 317] width 255 height 24
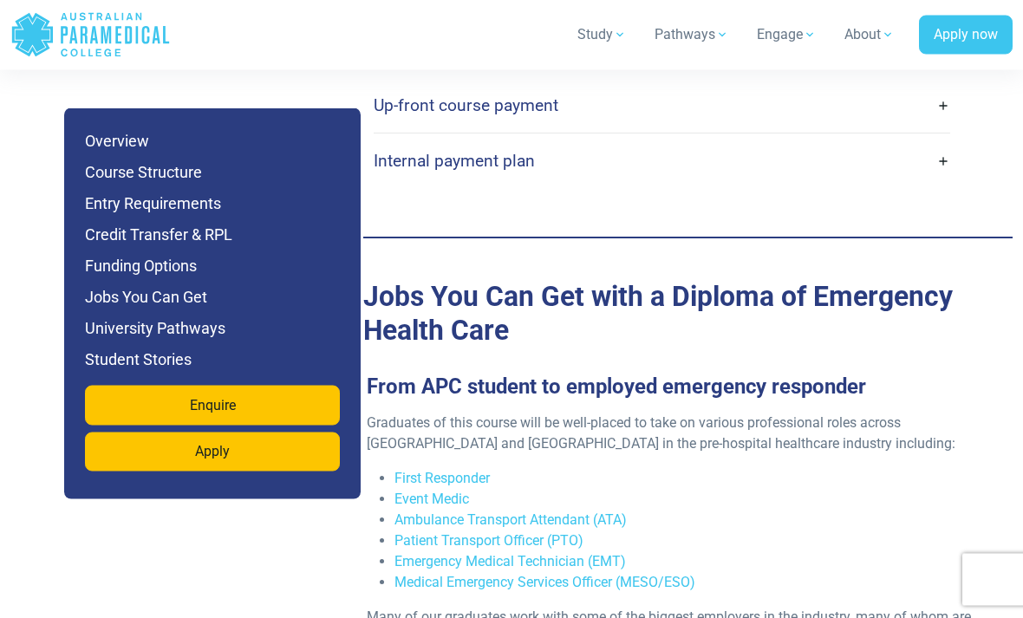
scroll to position [5899, 0]
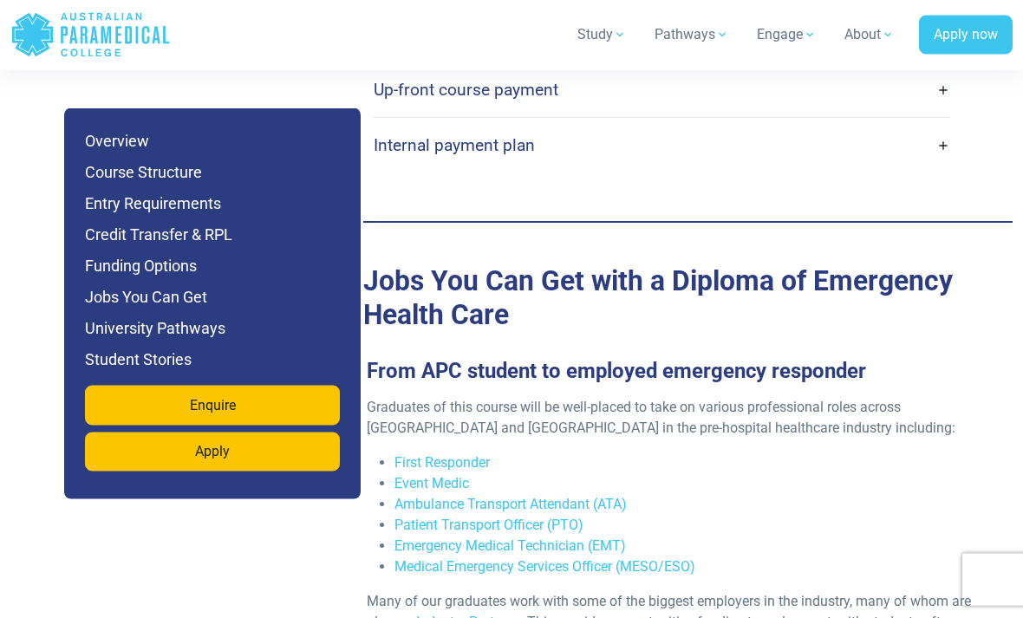
click at [614, 516] on li "Patient Transport Officer (PTO)" at bounding box center [694, 526] width 601 height 21
click at [606, 537] on link "Emergency Medical Technician (EMT)" at bounding box center [509, 545] width 231 height 16
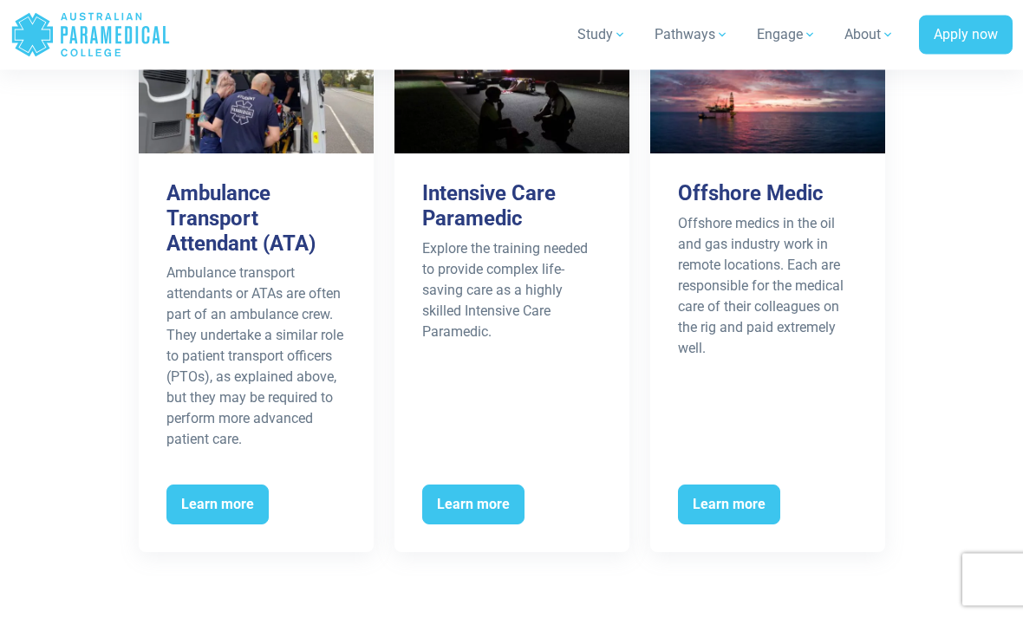
scroll to position [3000, 0]
click at [238, 485] on span "Learn more" at bounding box center [217, 505] width 102 height 40
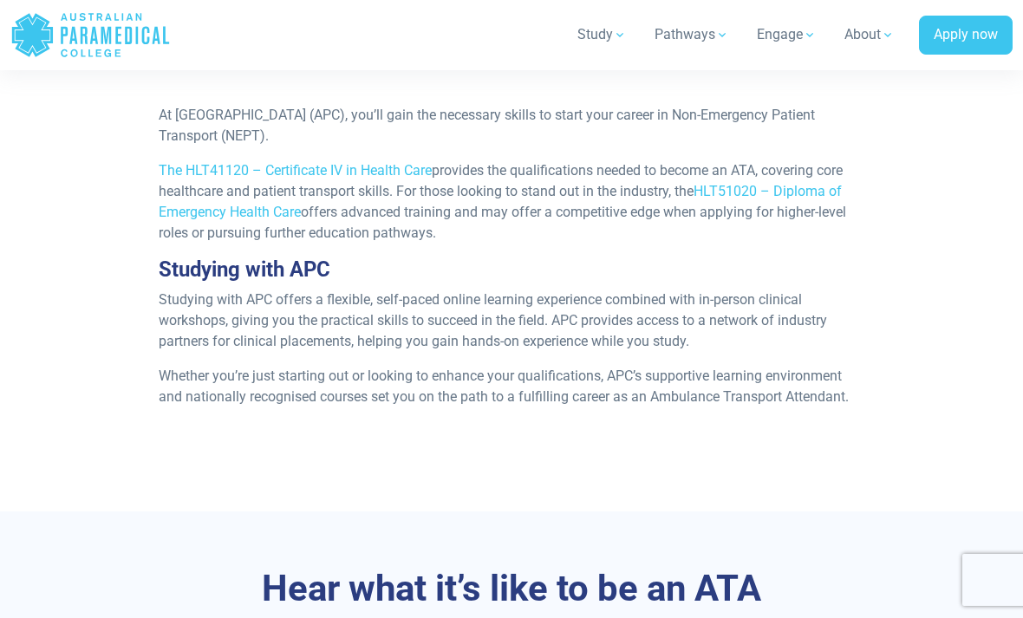
scroll to position [1591, 0]
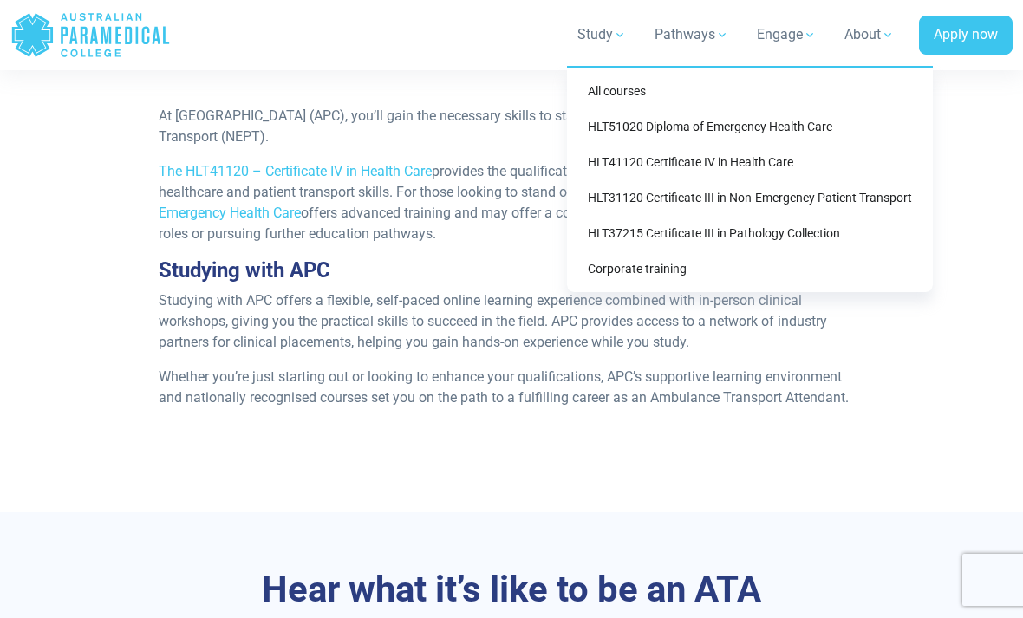
click at [614, 127] on link "HLT51020 Diploma of Emergency Health Care" at bounding box center [750, 127] width 352 height 32
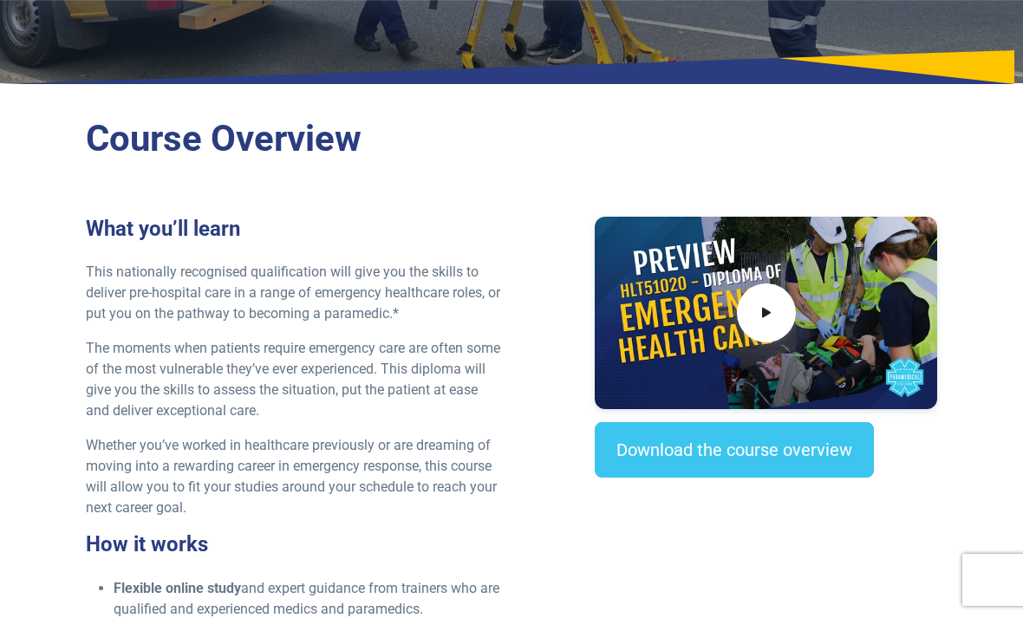
scroll to position [381, 0]
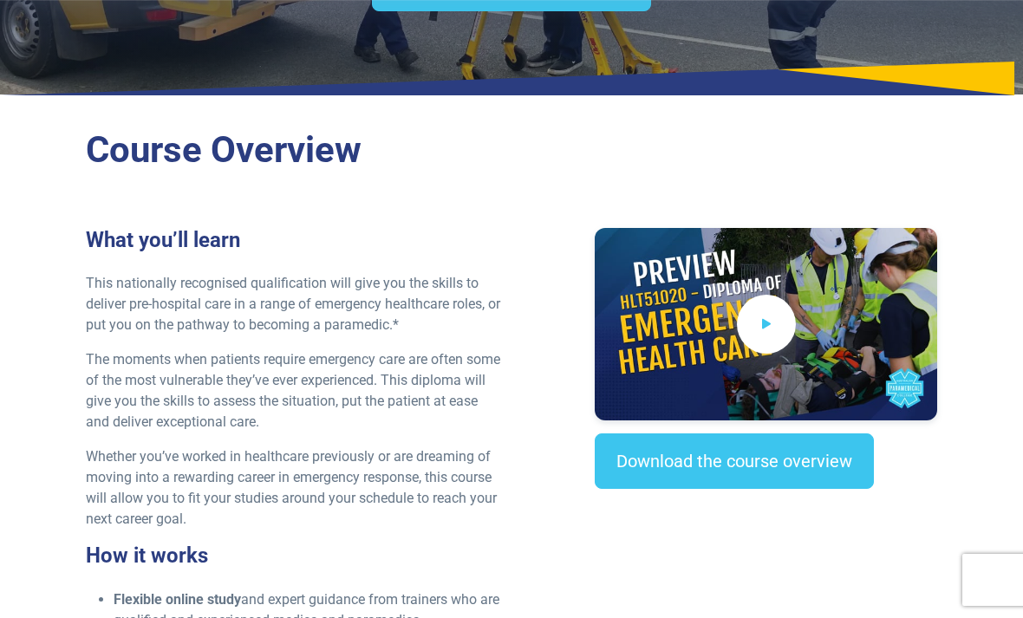
click at [770, 322] on icon at bounding box center [766, 324] width 17 height 26
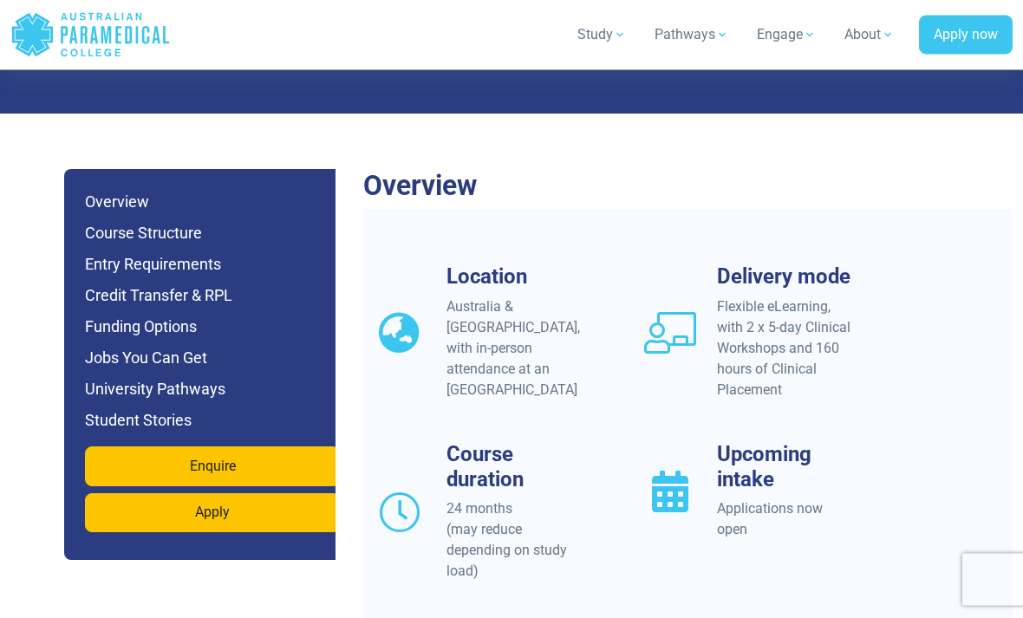
scroll to position [1556, 0]
click at [758, 442] on h3 "Upcoming intake" at bounding box center [784, 466] width 135 height 49
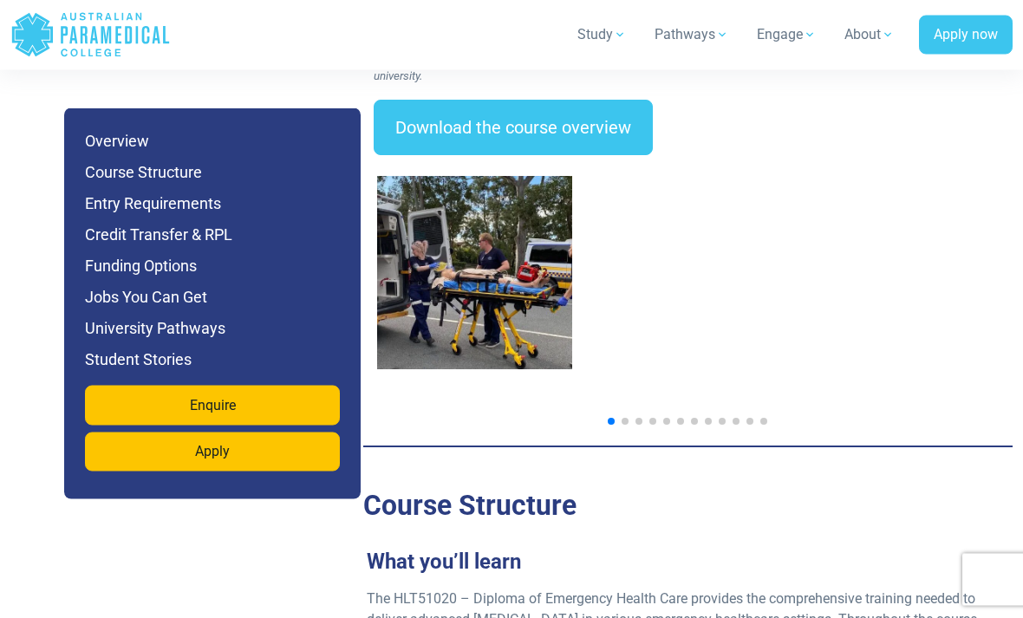
scroll to position [3017, 0]
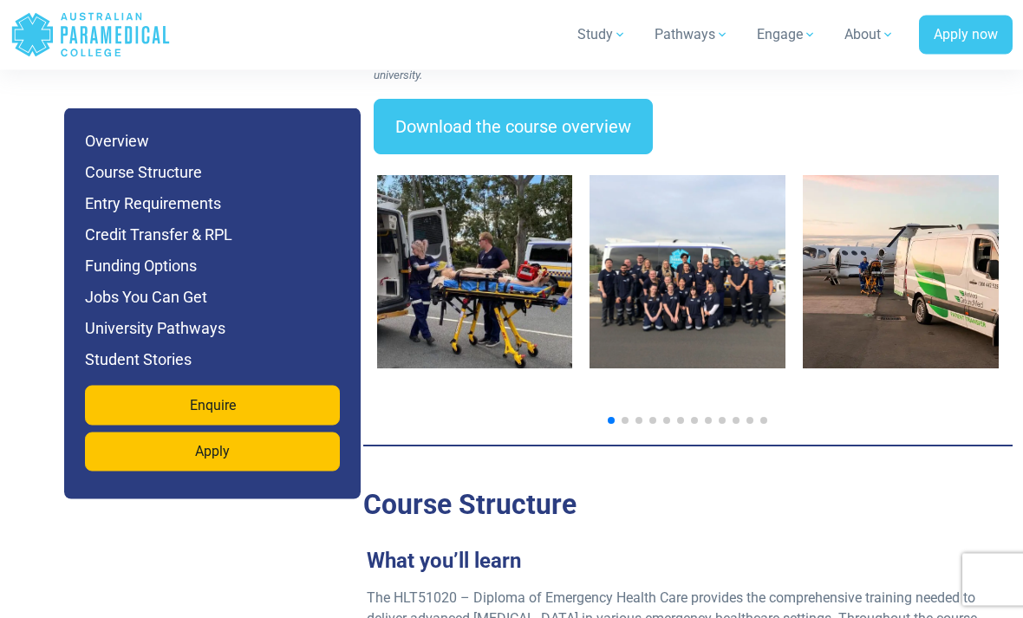
click at [530, 277] on img "1 / 14" at bounding box center [475, 272] width 196 height 193
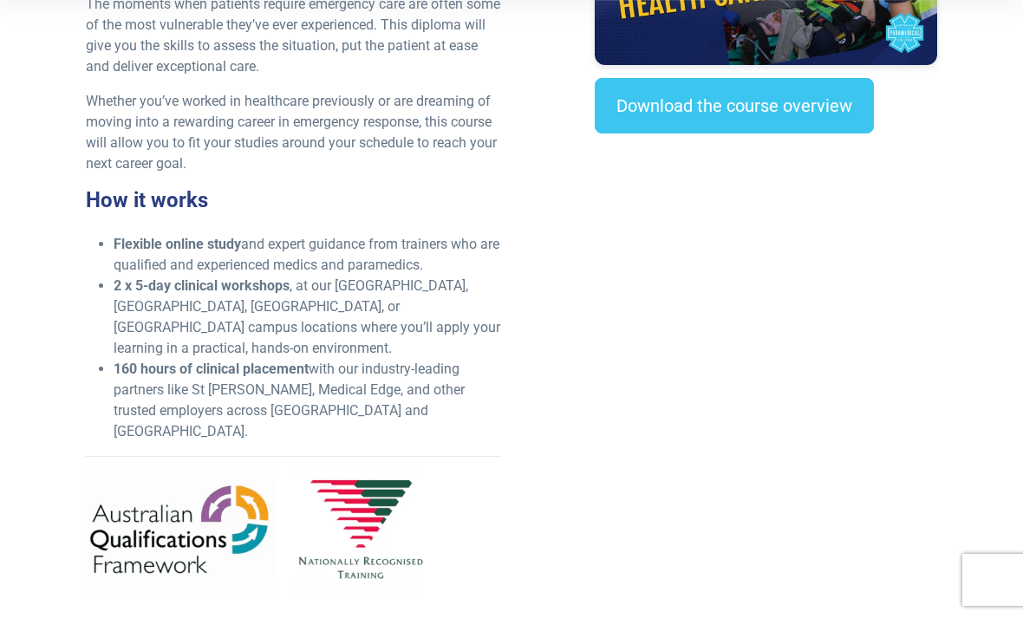
scroll to position [0, 0]
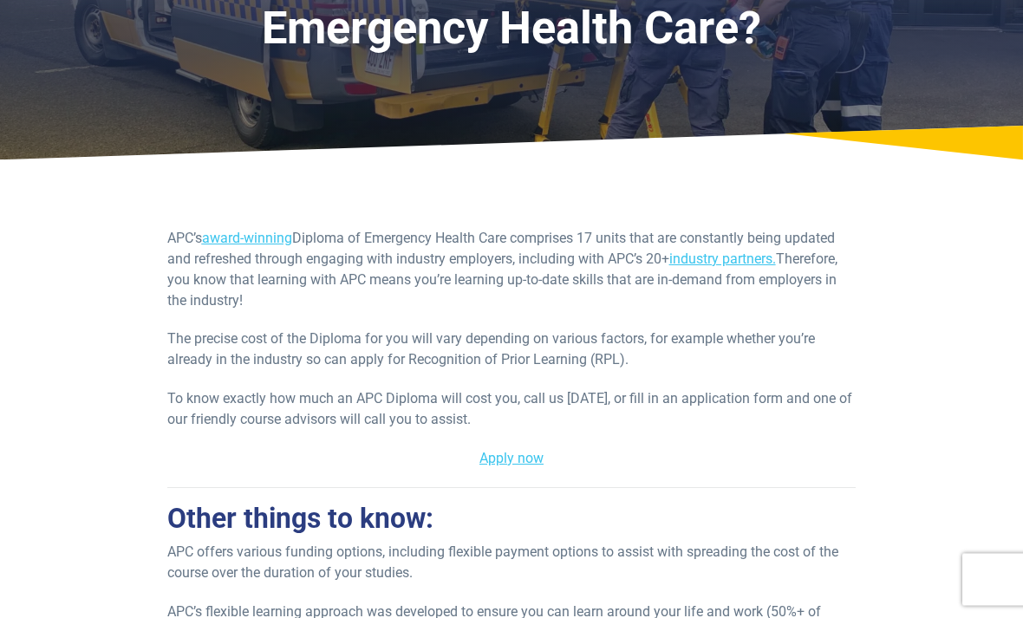
scroll to position [176, 0]
